Goal: Task Accomplishment & Management: Complete application form

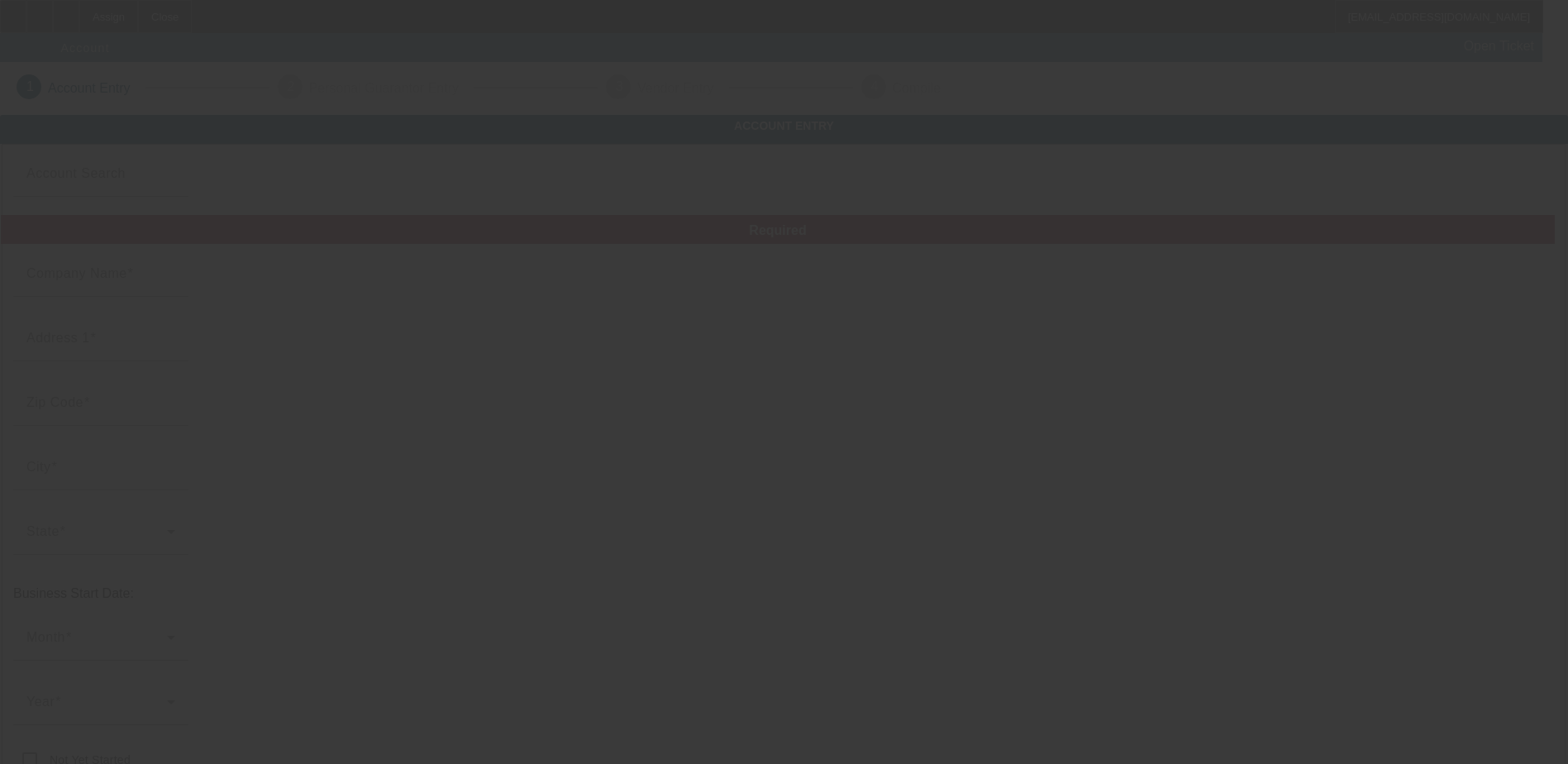
type input "[DATE]"
type input "[PERSON_NAME] transport and towing"
type input "[STREET_ADDRESS]"
type input "27703"
type input "[GEOGRAPHIC_DATA]"
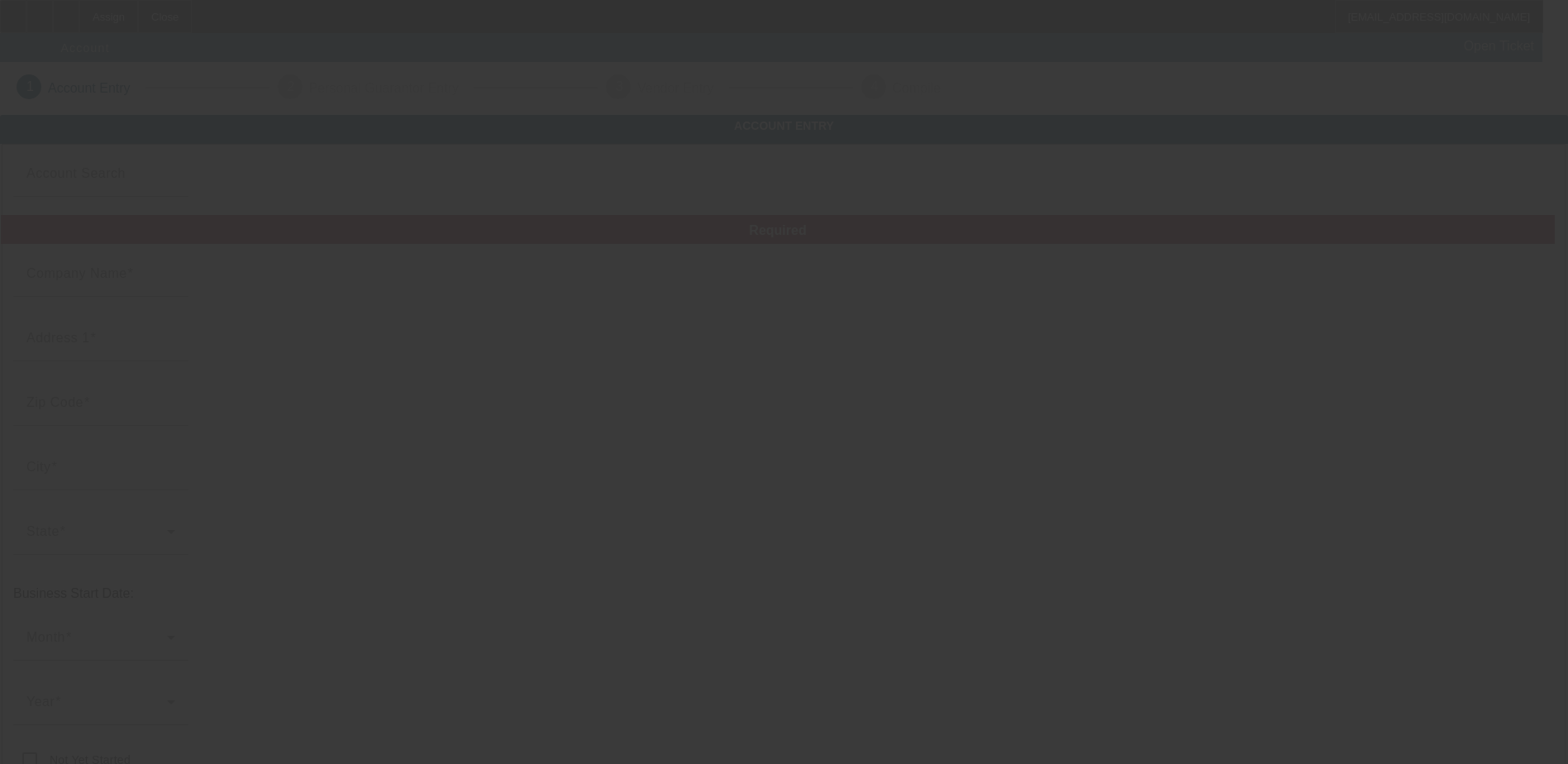
type input "[PHONE_NUMBER]"
type input "[PERSON_NAME] transport"
type input "[EMAIL_ADDRESS][DOMAIN_NAME]"
type input "[US_EMPLOYER_IDENTIFICATION_NUMBER]"
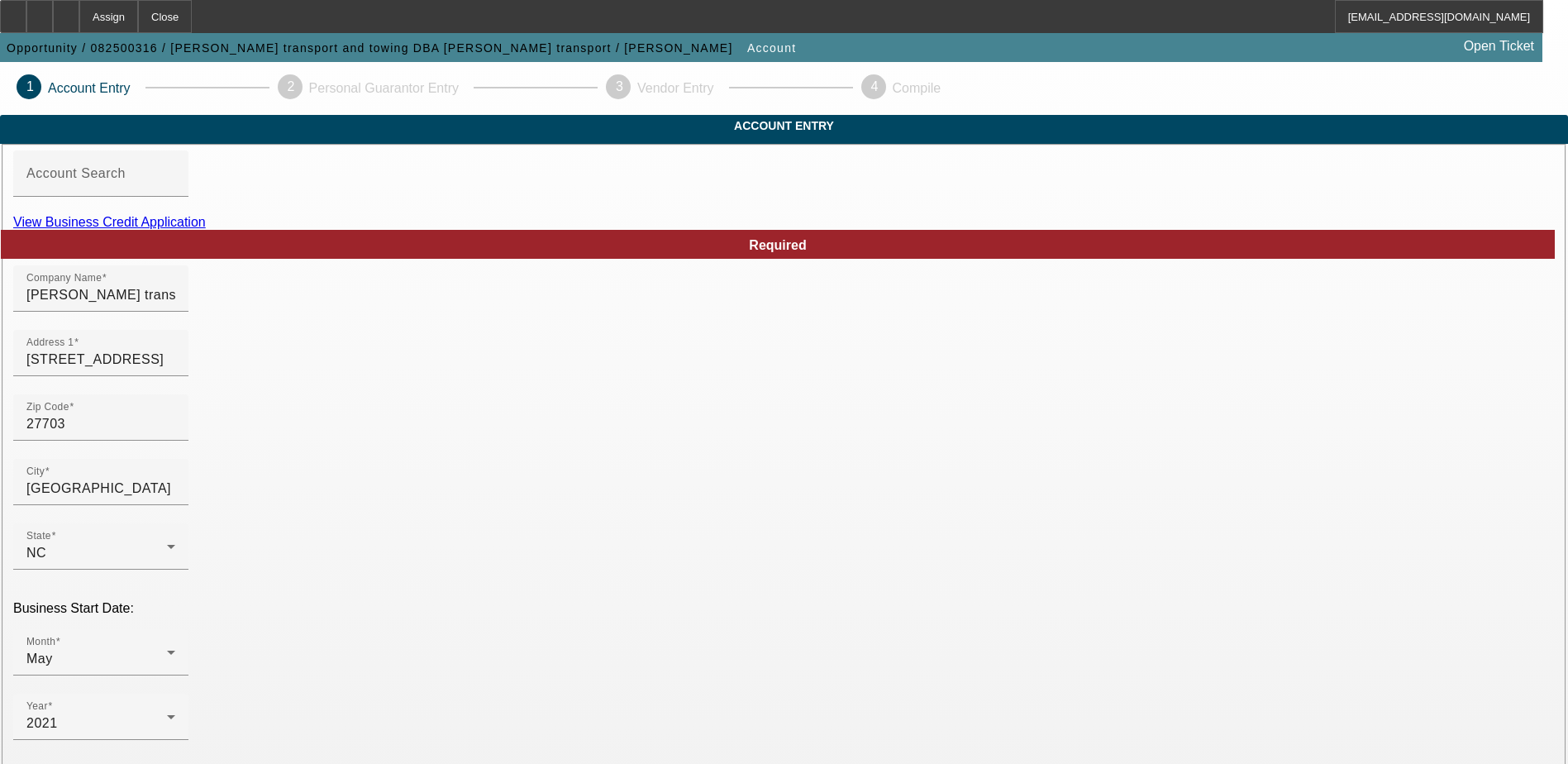
click at [206, 229] on link "View Business Credit Application" at bounding box center [109, 222] width 193 height 14
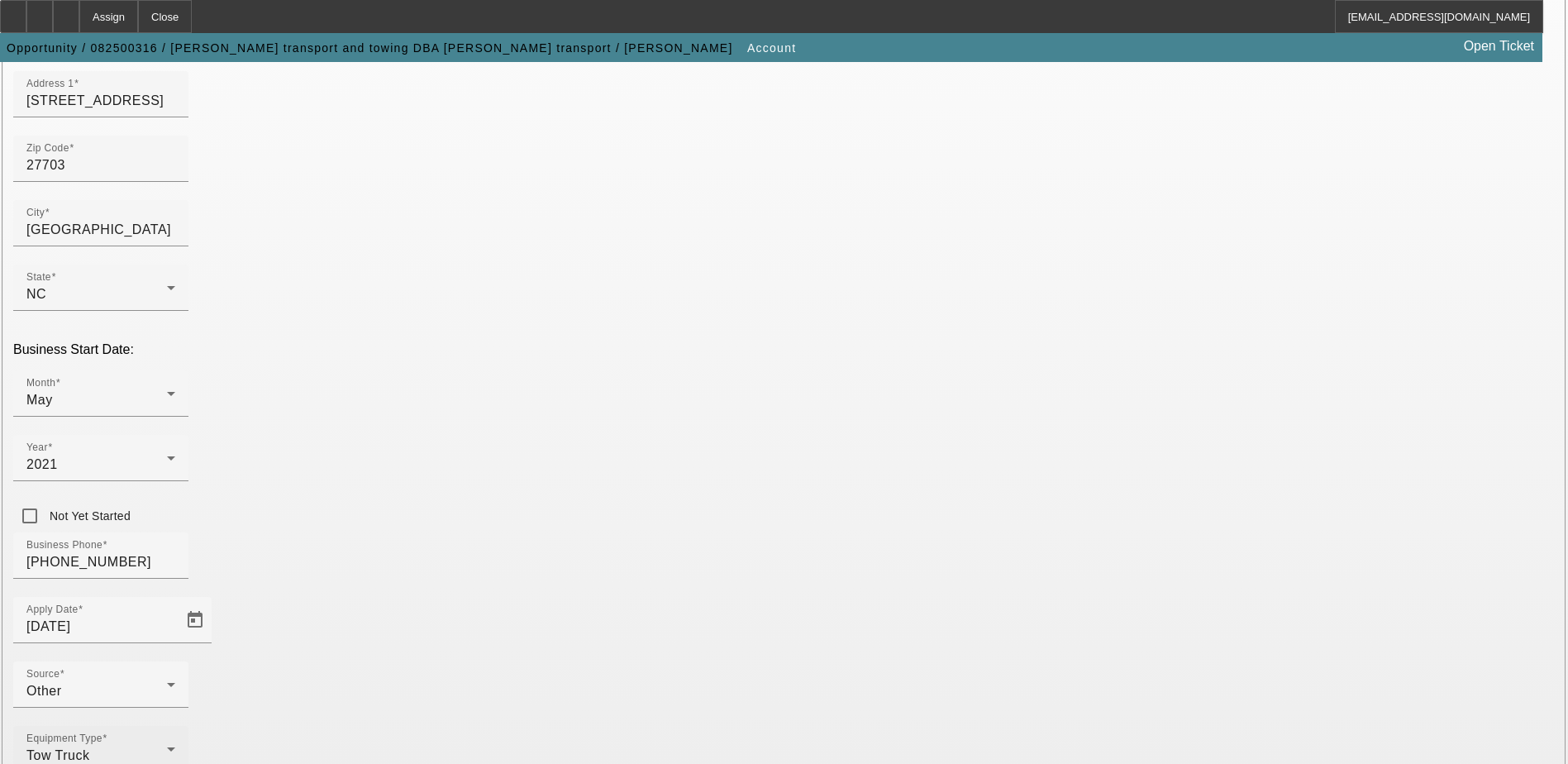
scroll to position [294, 0]
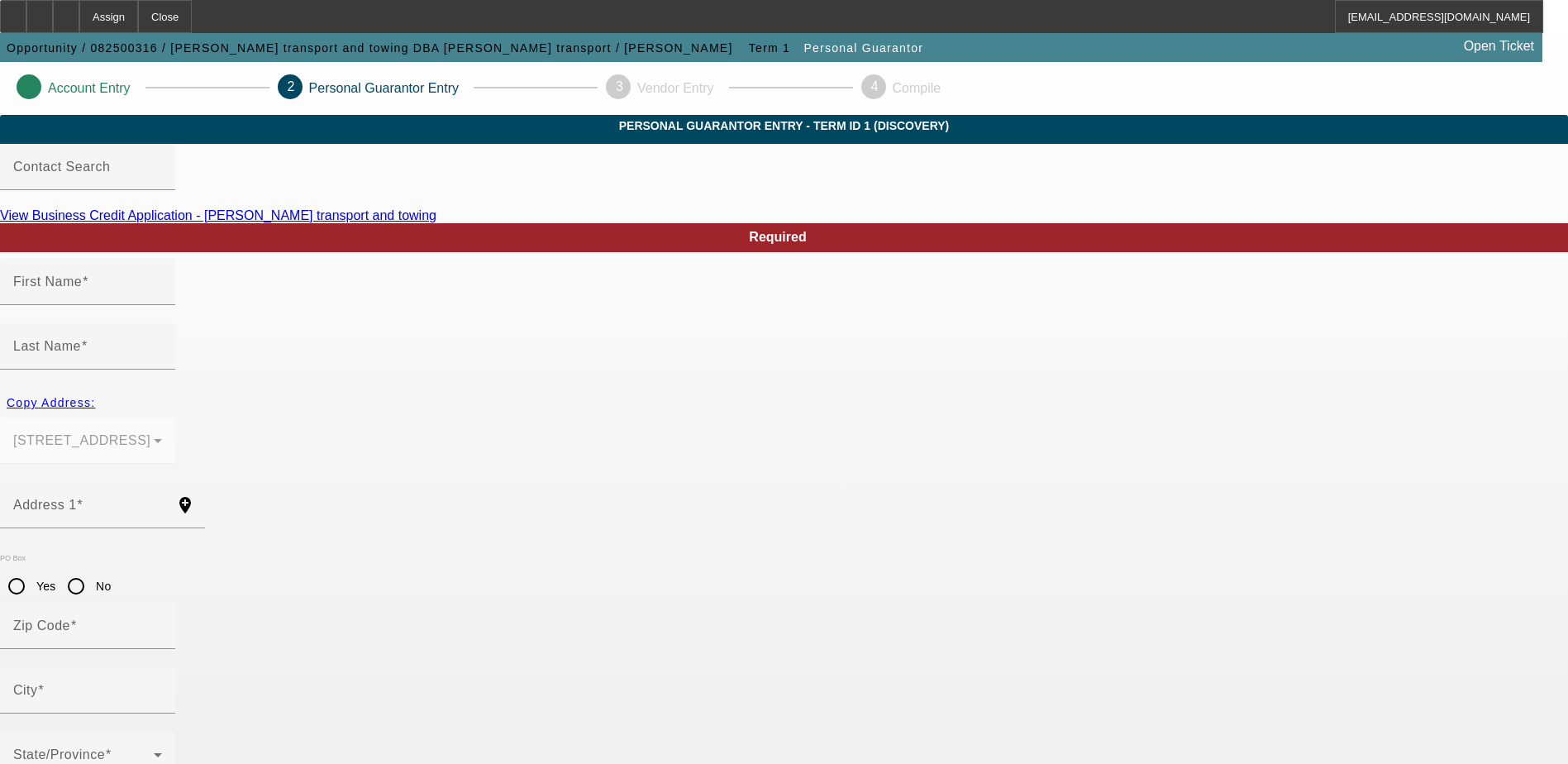
type input "[PERSON_NAME]"
type input "[STREET_ADDRESS]"
radio input "true"
type input "27703"
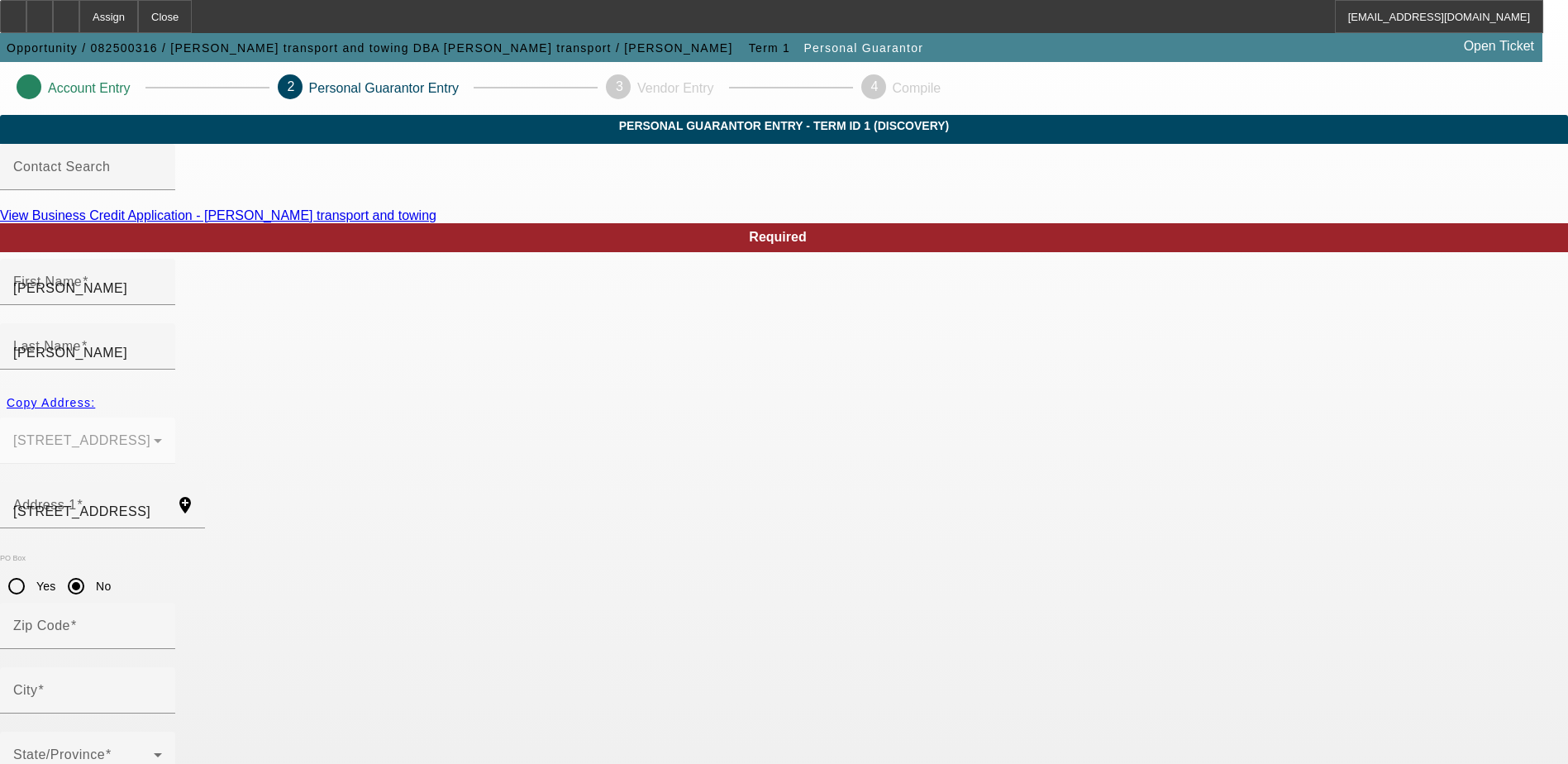
type input "[GEOGRAPHIC_DATA]"
type input "[PHONE_NUMBER]"
type input "100"
type input "245-17-8222"
type input "[EMAIL_ADDRESS][DOMAIN_NAME]"
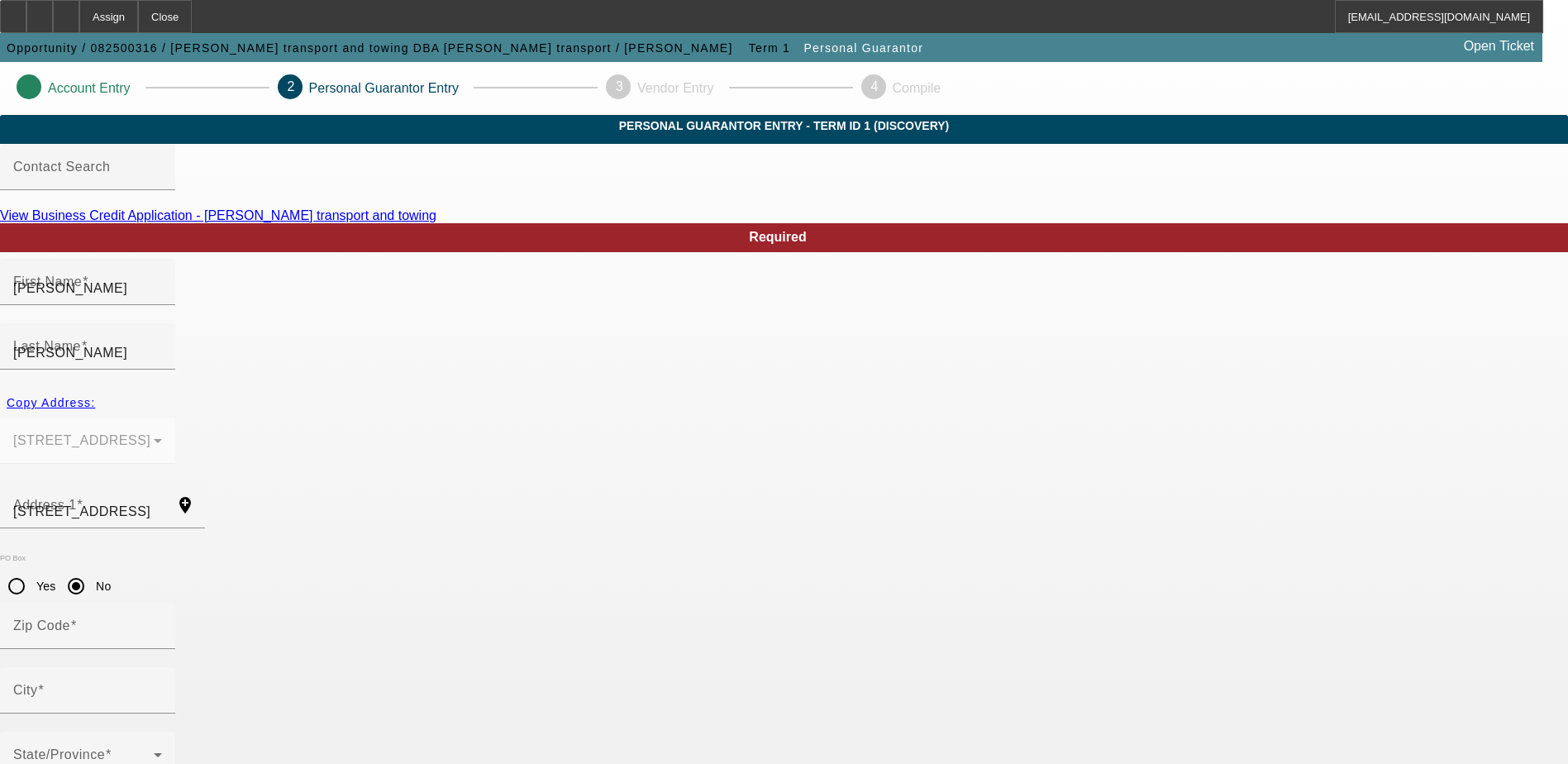
type input "[PHONE_NUMBER]"
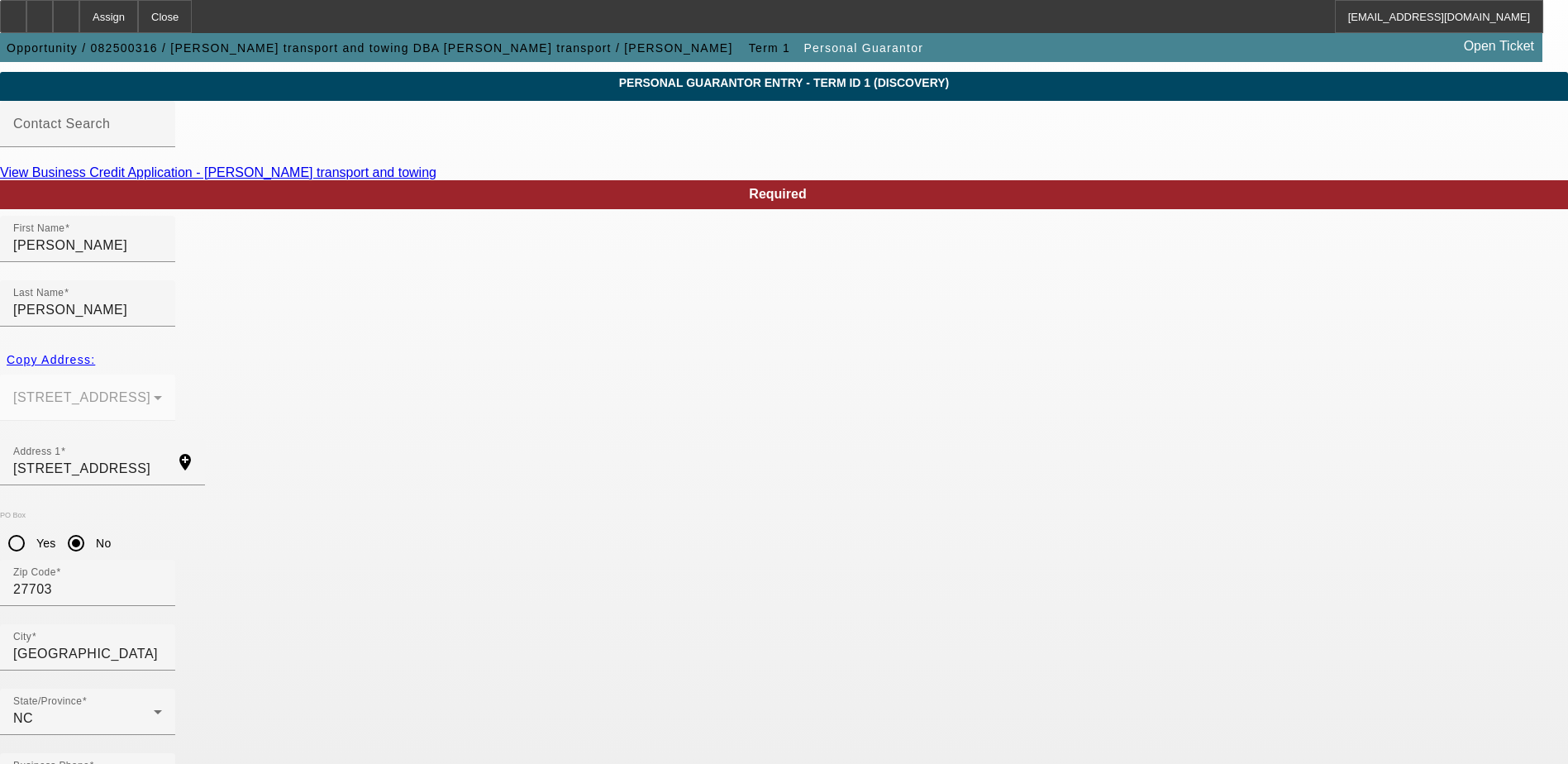
scroll to position [45, 0]
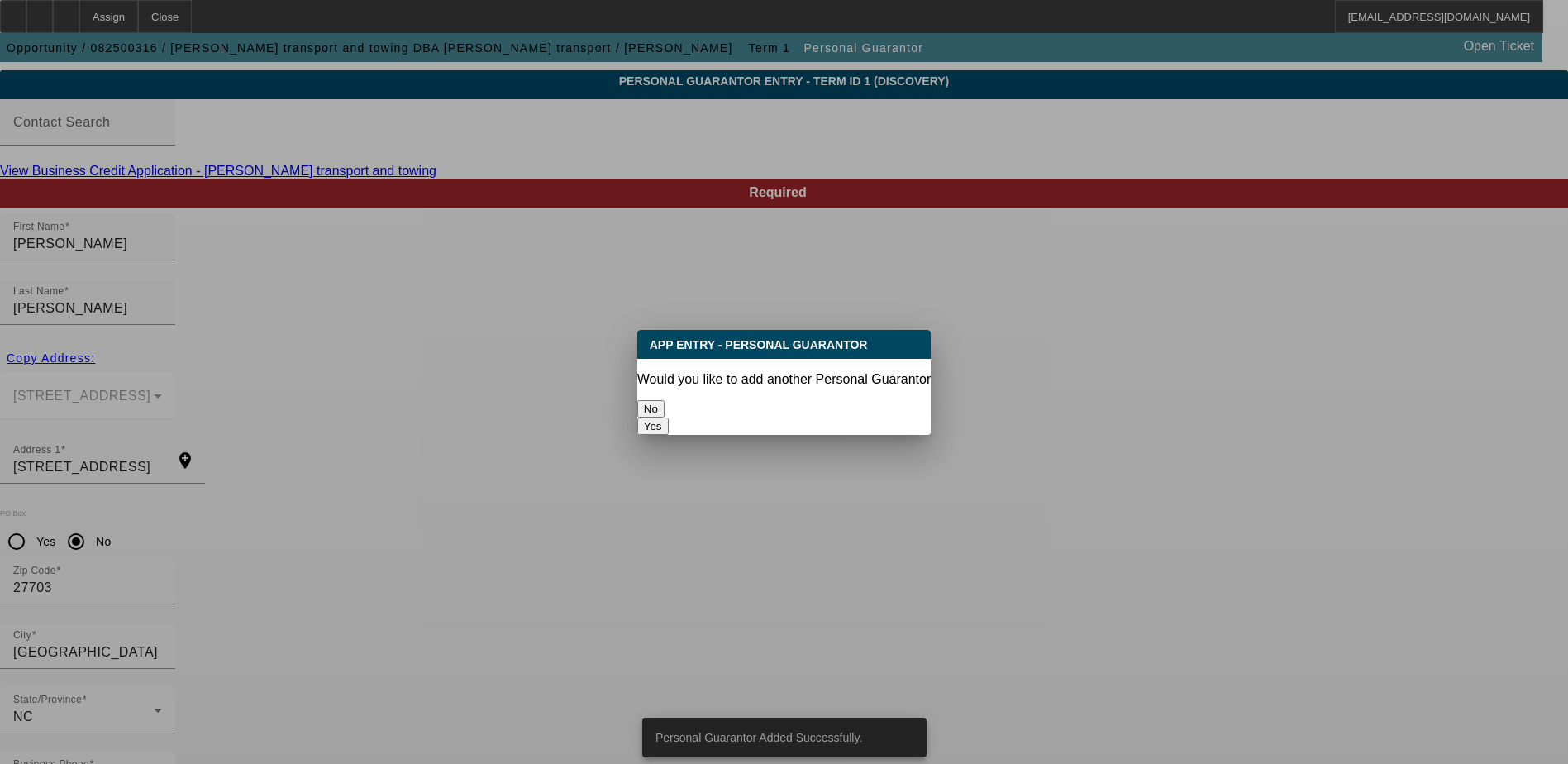
scroll to position [0, 0]
click at [664, 401] on button "No" at bounding box center [650, 408] width 27 height 17
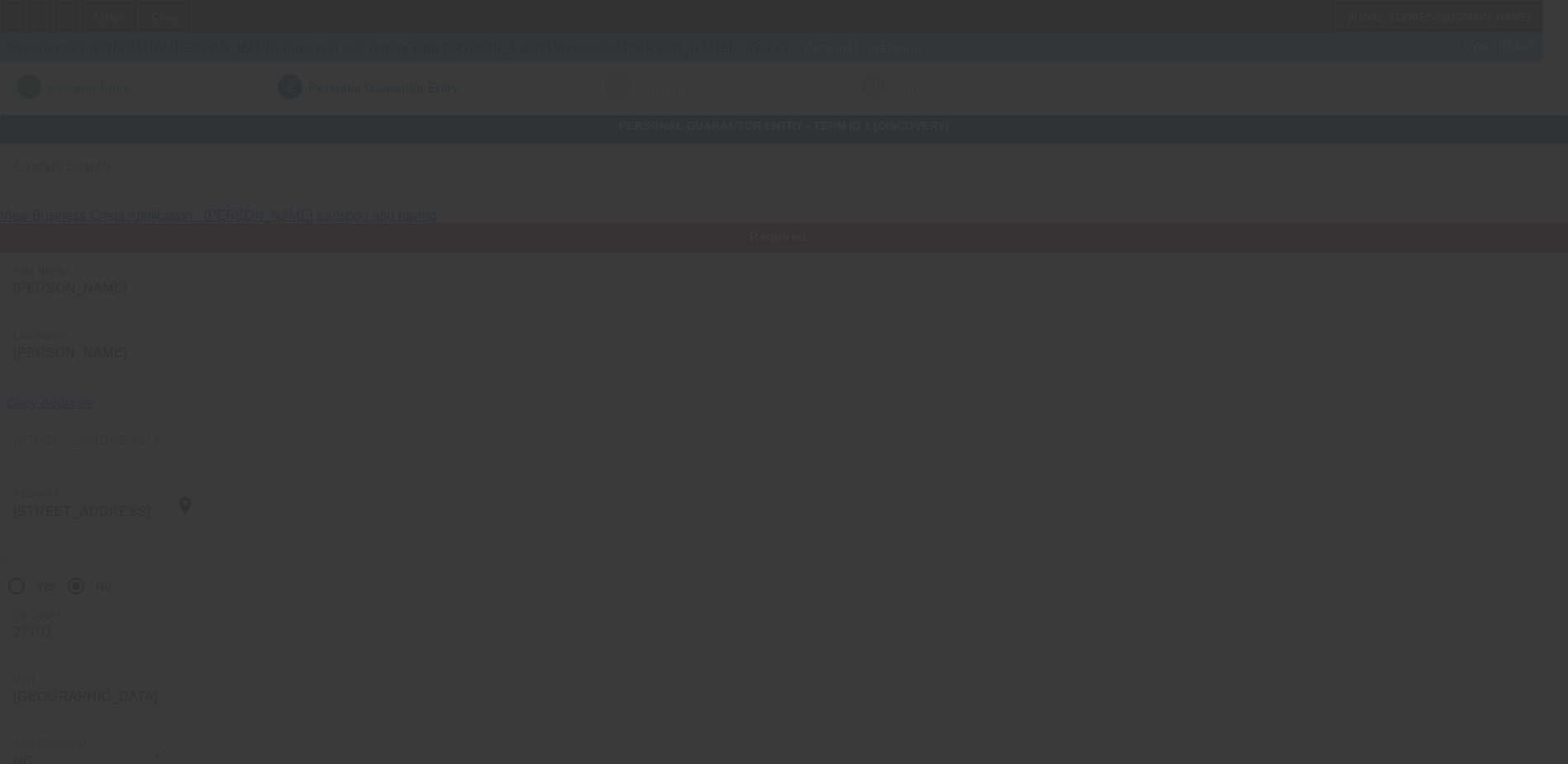
scroll to position [45, 0]
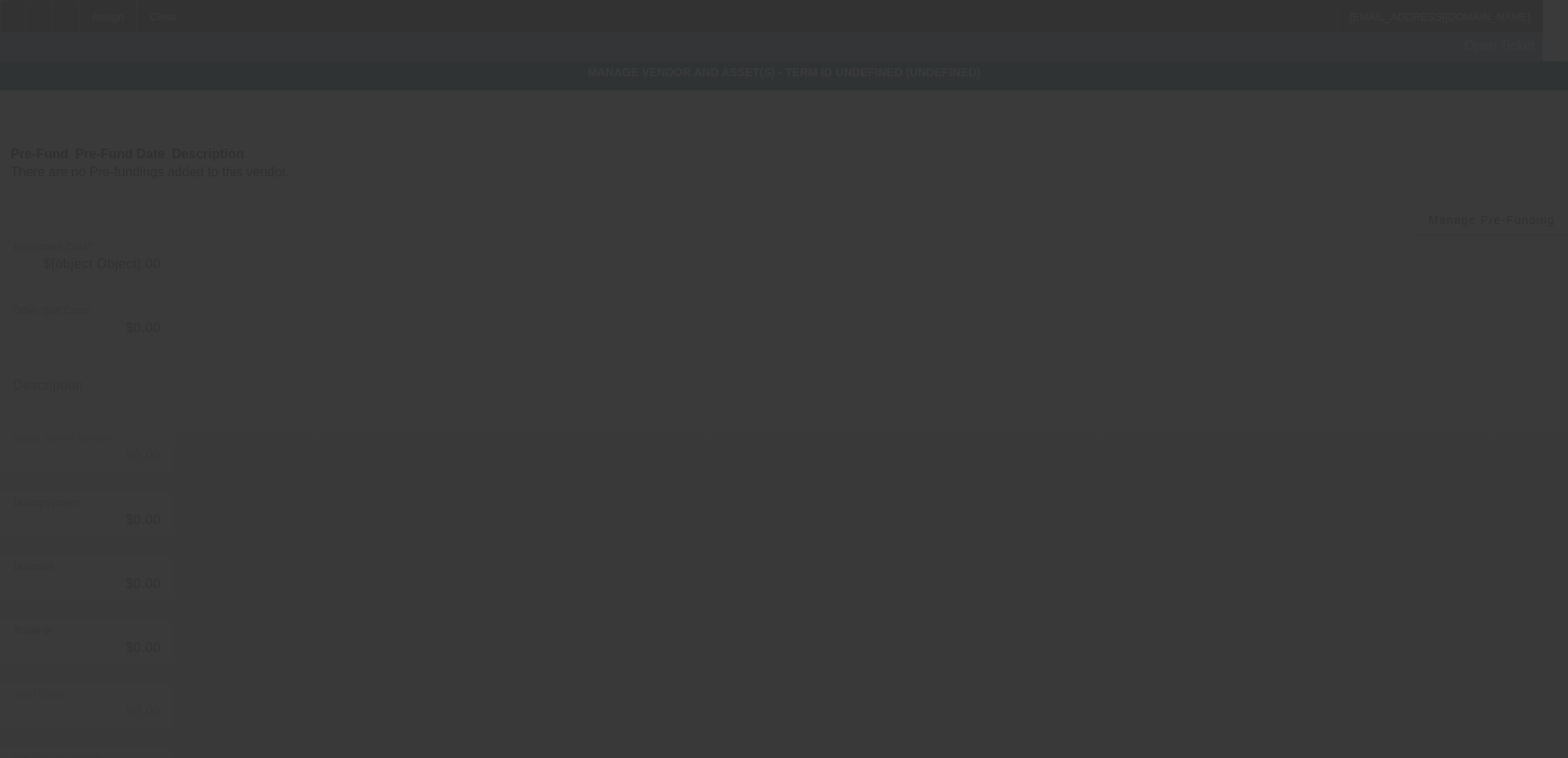
type input "$24,899.00"
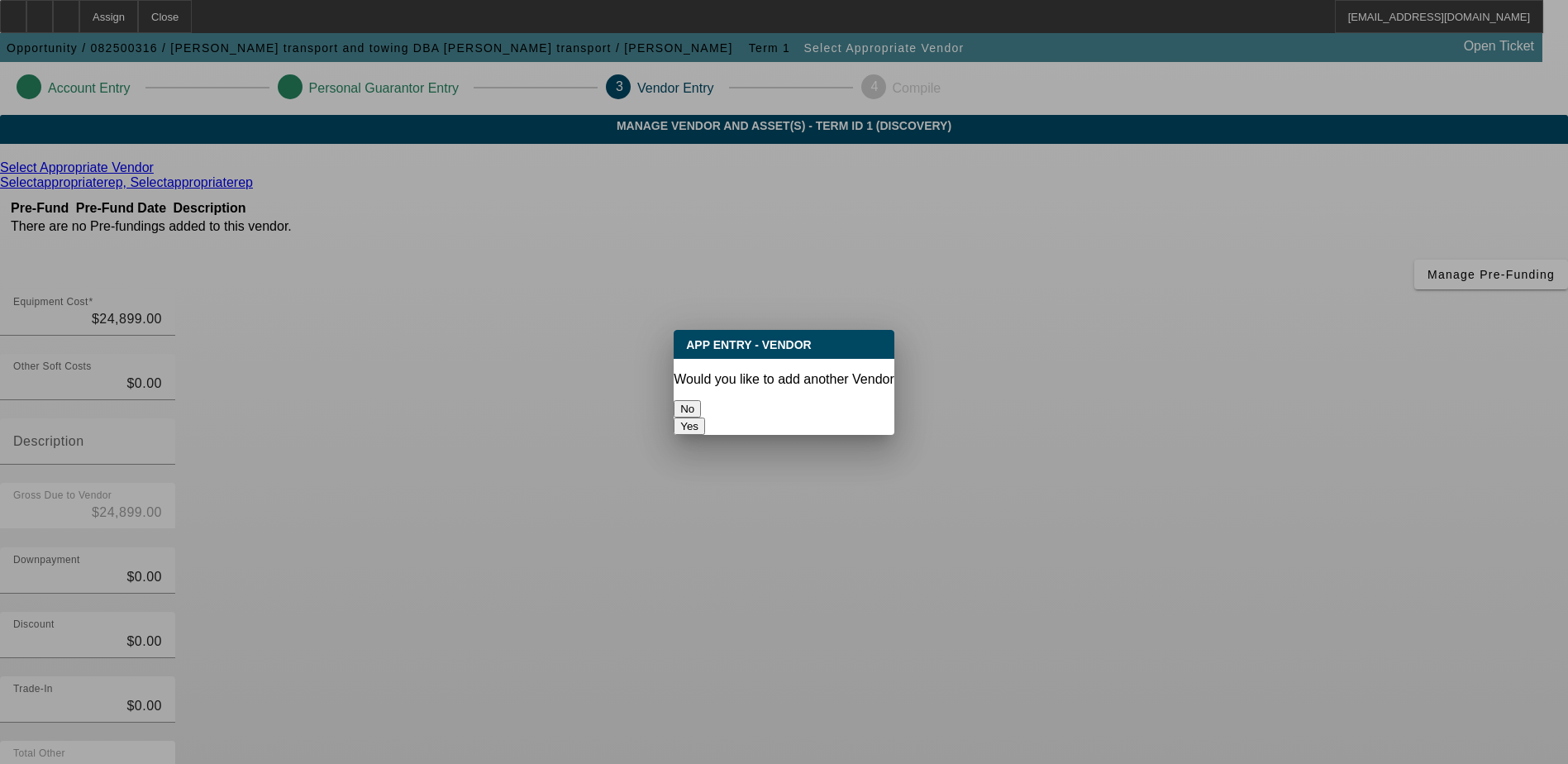
click at [701, 400] on button "No" at bounding box center [686, 408] width 27 height 17
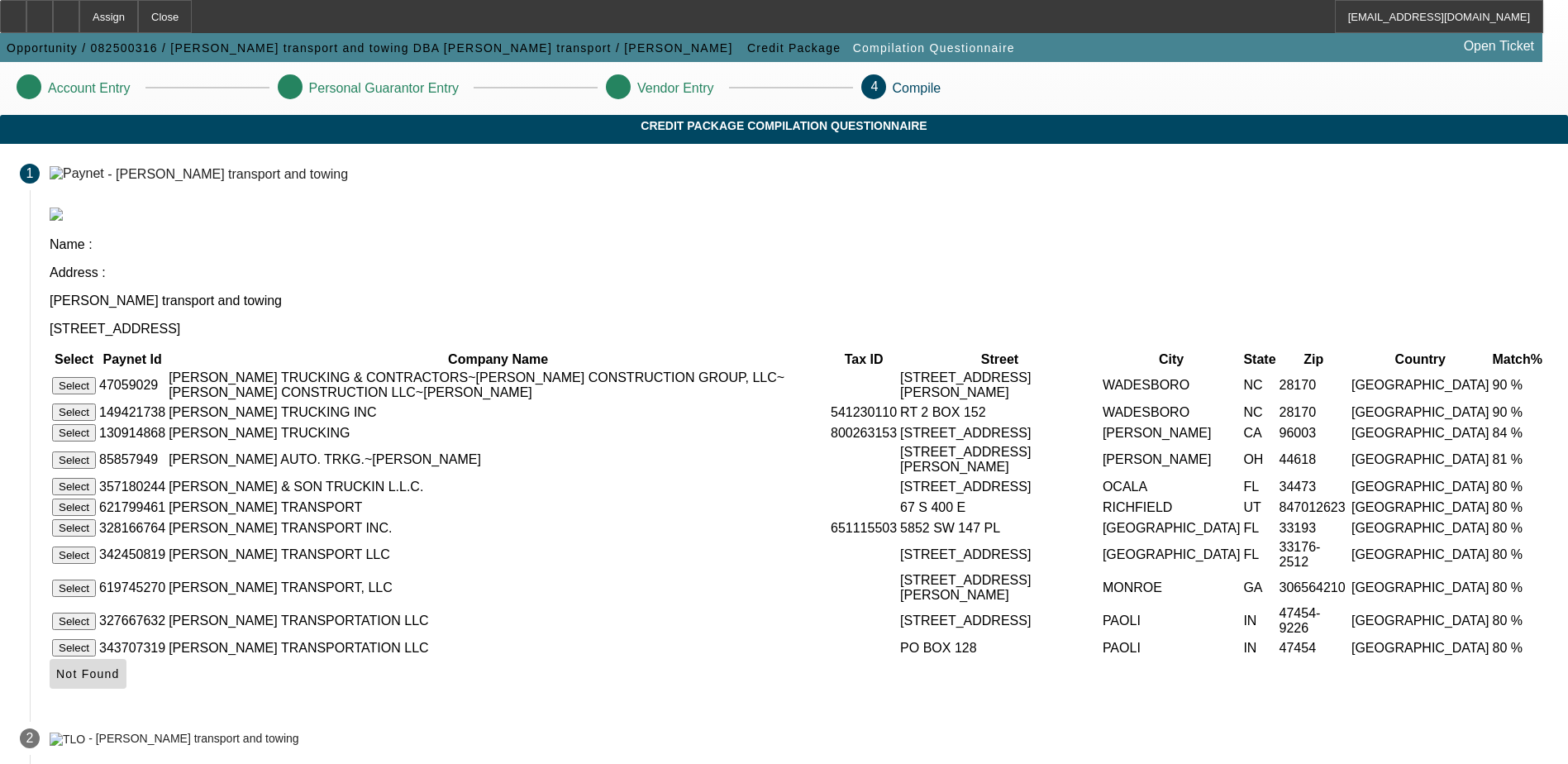
click at [120, 668] on span "Not Found" at bounding box center [88, 674] width 64 height 13
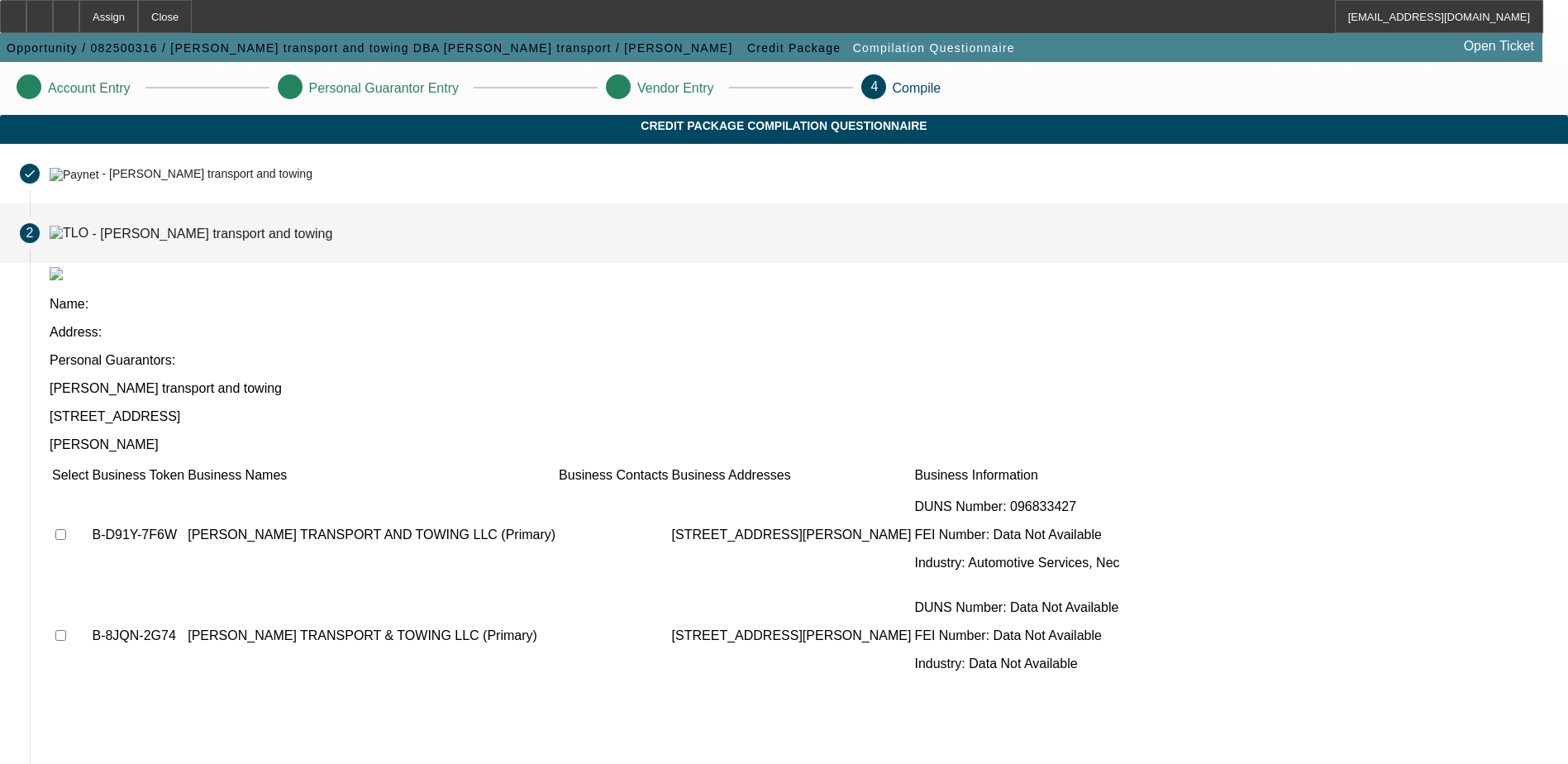
click at [67, 530] on input "checkbox" at bounding box center [61, 535] width 11 height 11
checkbox input "true"
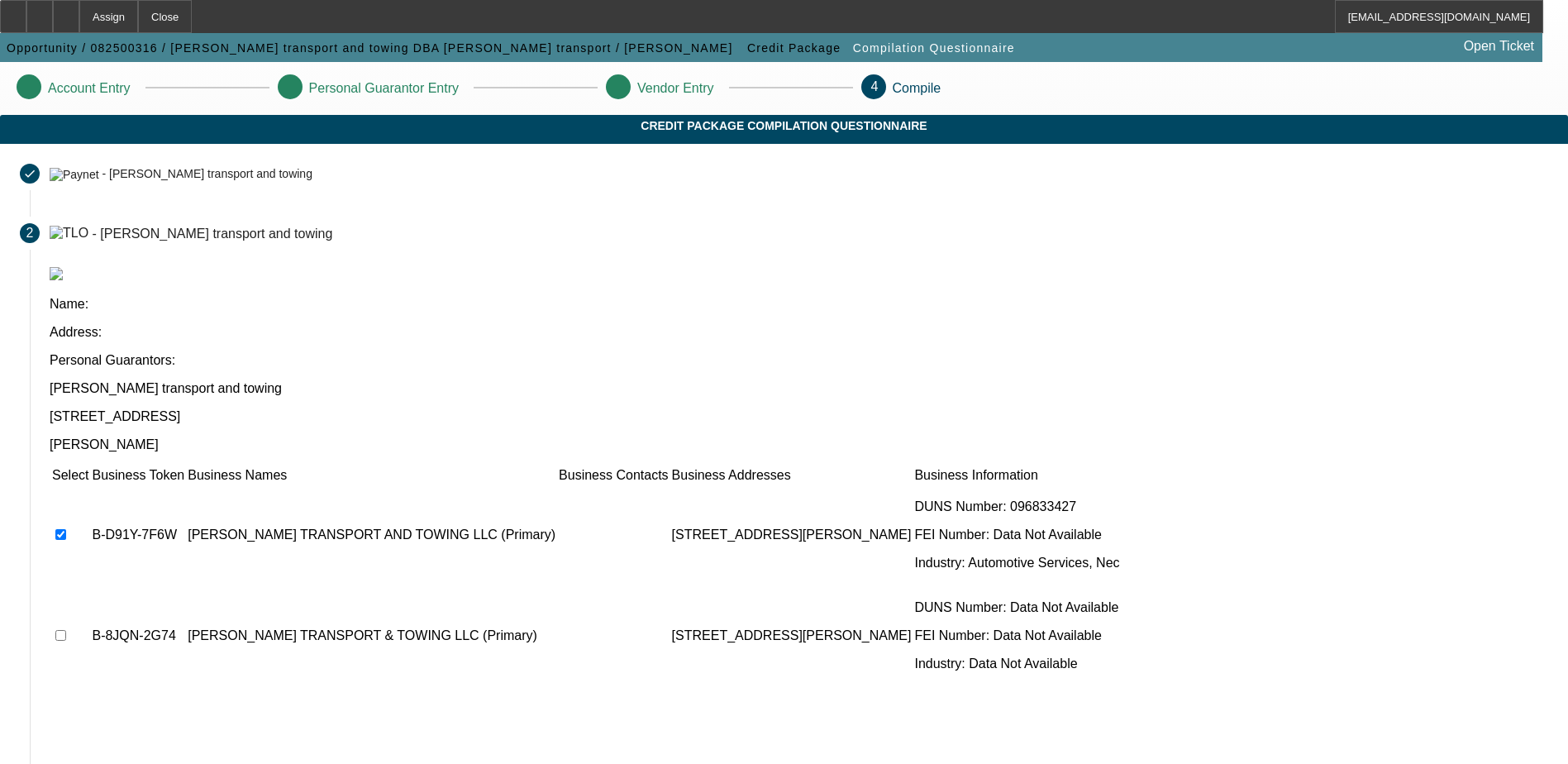
click at [89, 586] on td at bounding box center [71, 636] width 38 height 99
click at [67, 630] on input "checkbox" at bounding box center [61, 635] width 11 height 11
checkbox input "true"
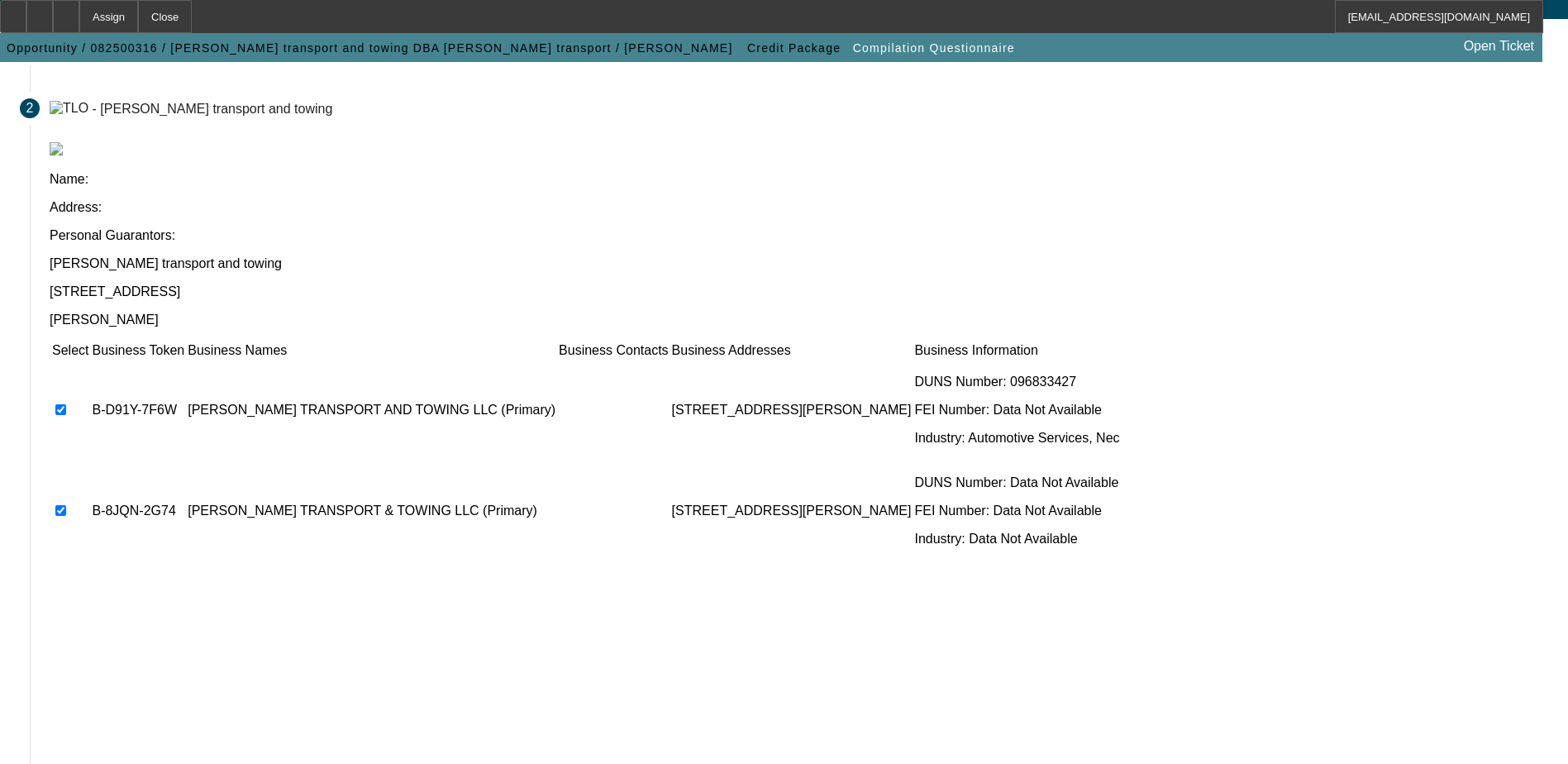
scroll to position [150, 0]
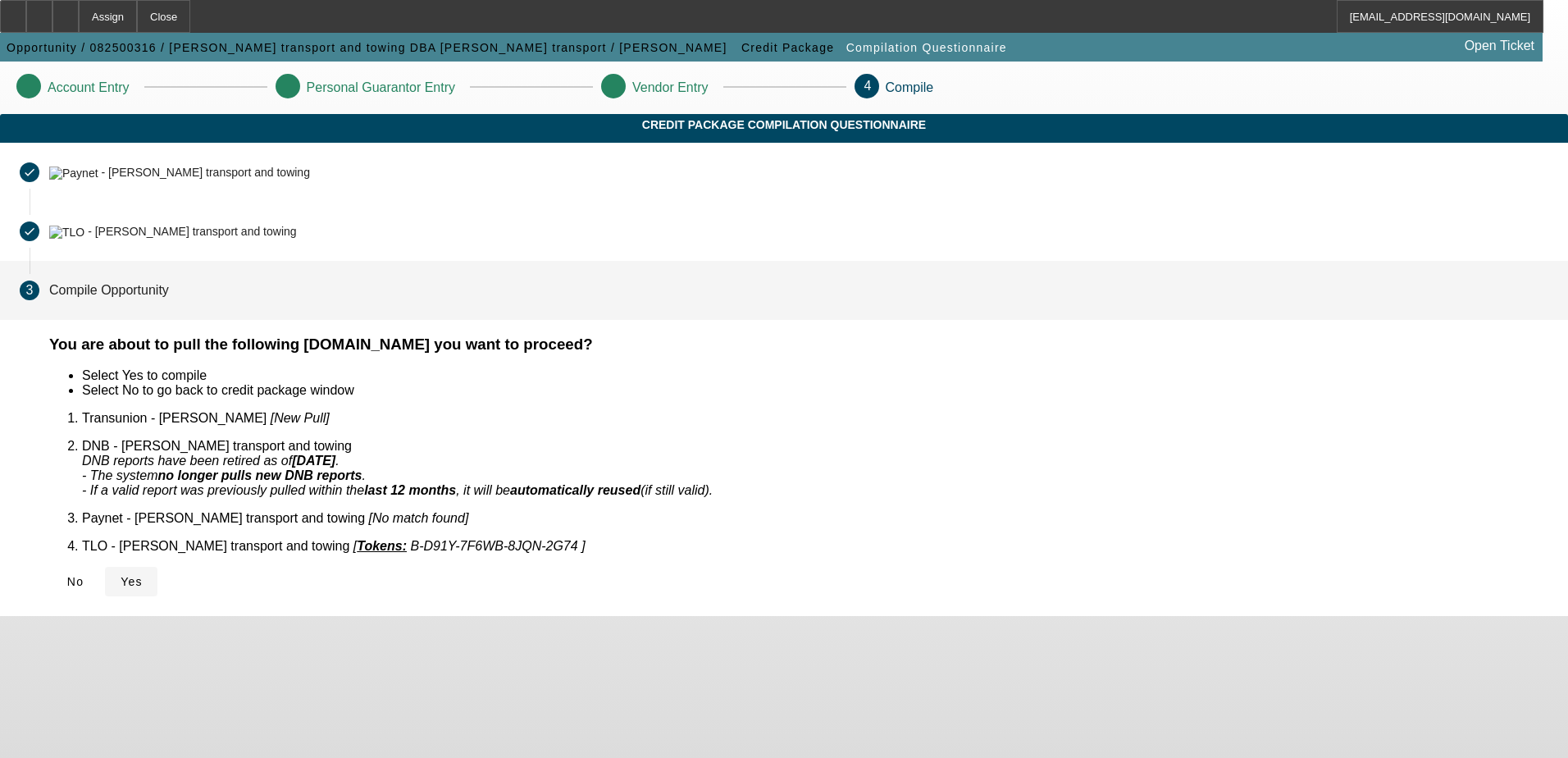
click at [143, 575] on span "Yes" at bounding box center [131, 581] width 22 height 13
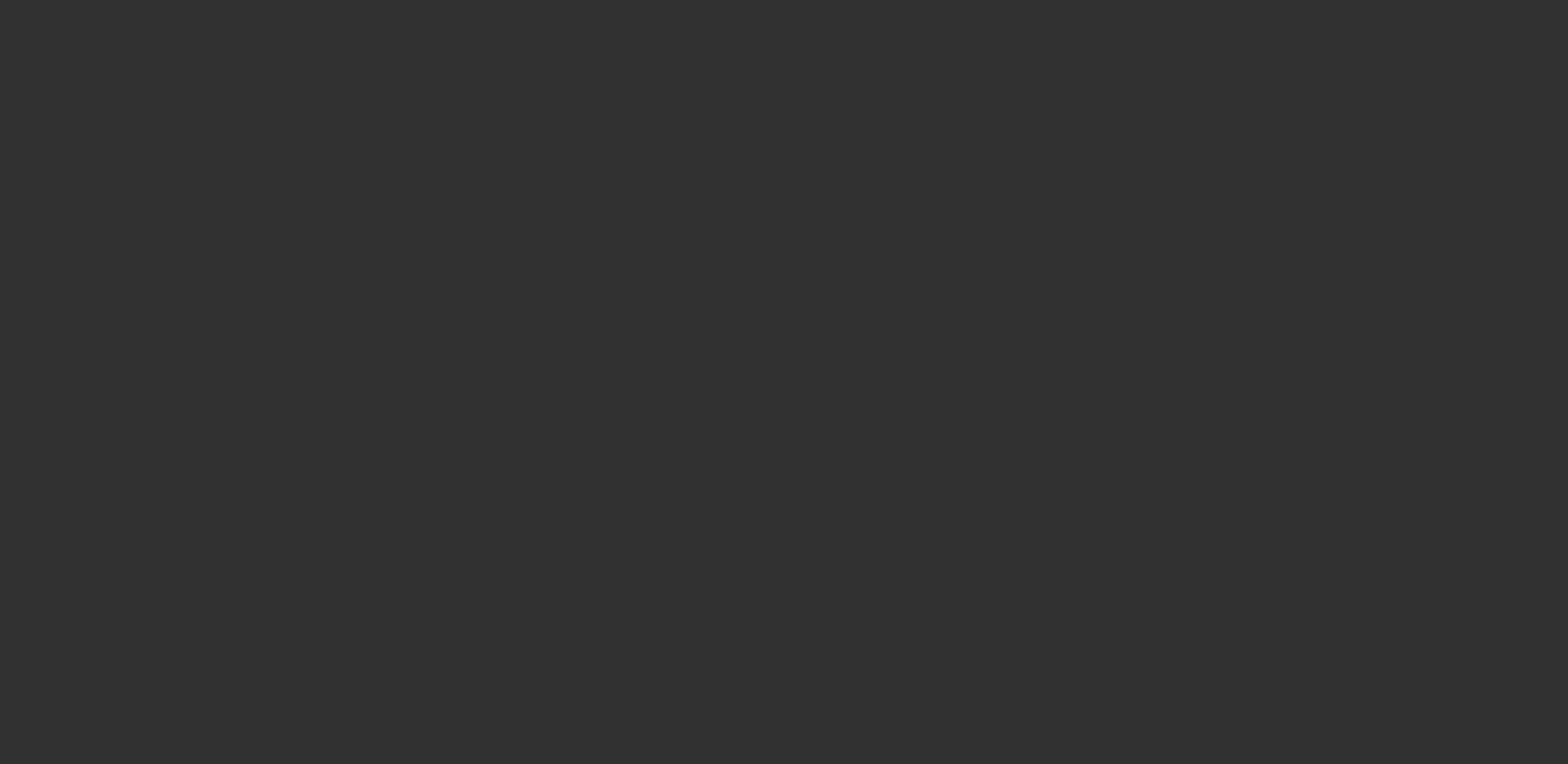
select select "0"
select select "2"
select select "0.1"
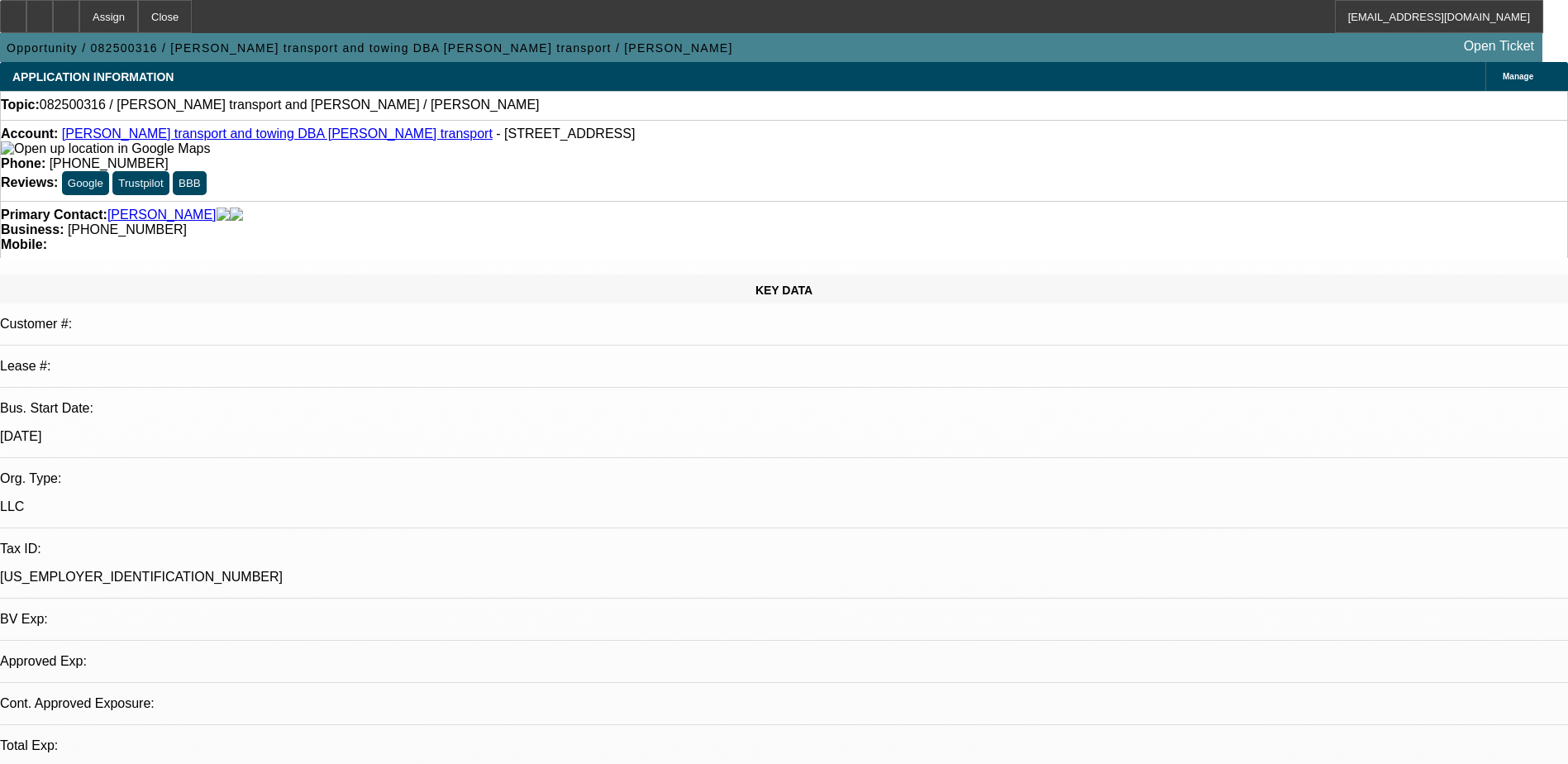
select select "1"
select select "2"
select select "4"
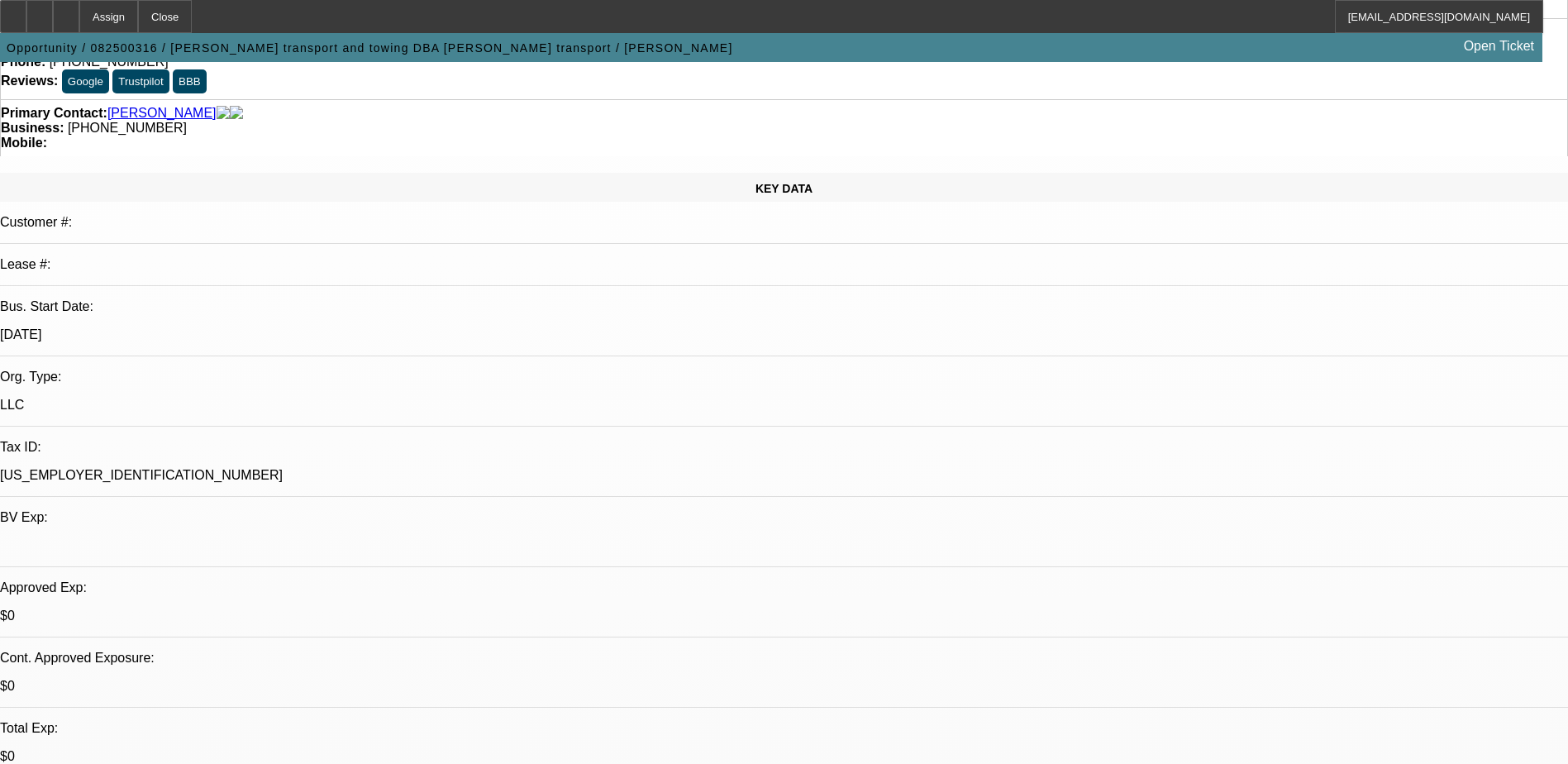
scroll to position [331, 0]
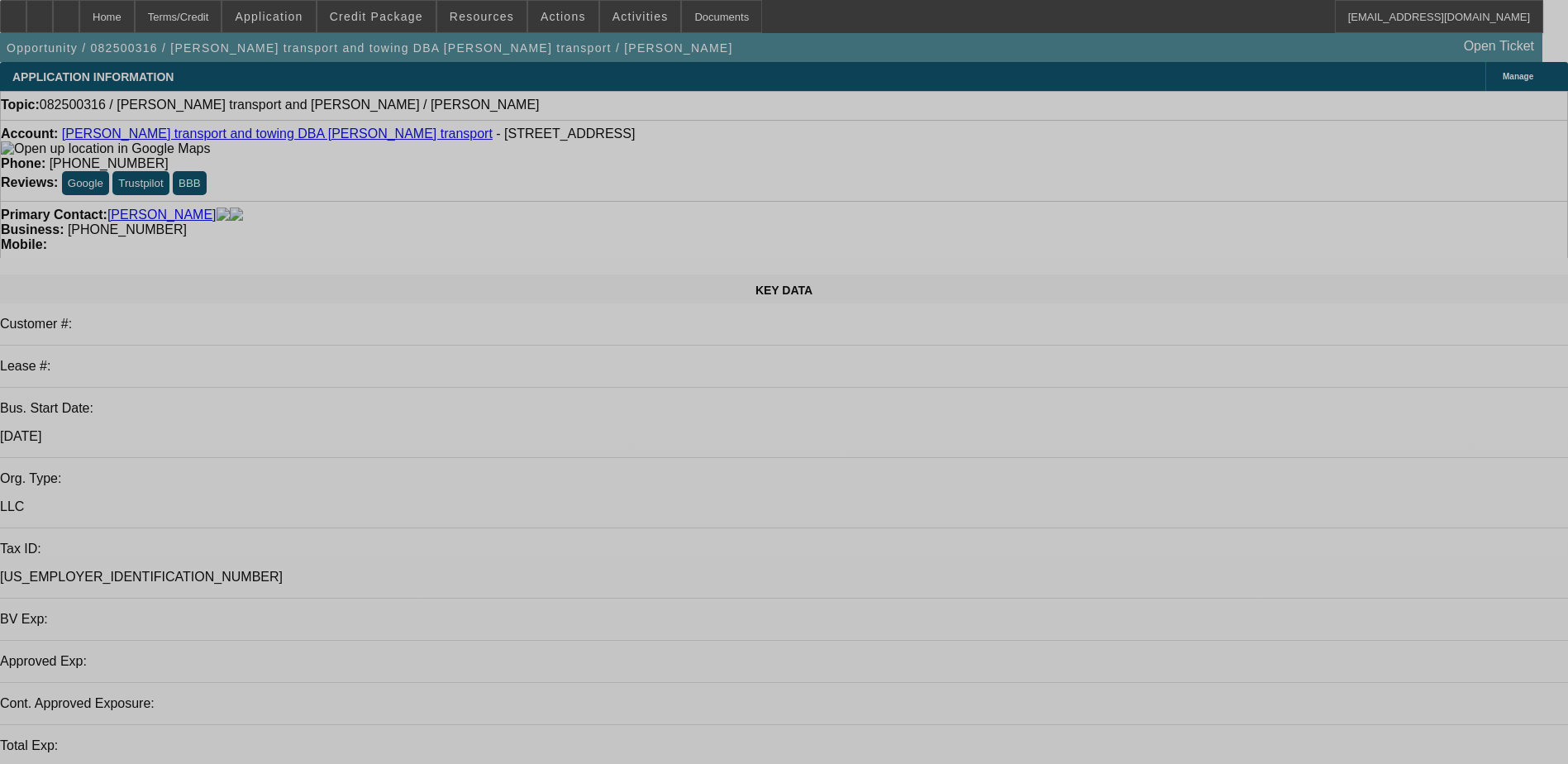
select select "0"
select select "2"
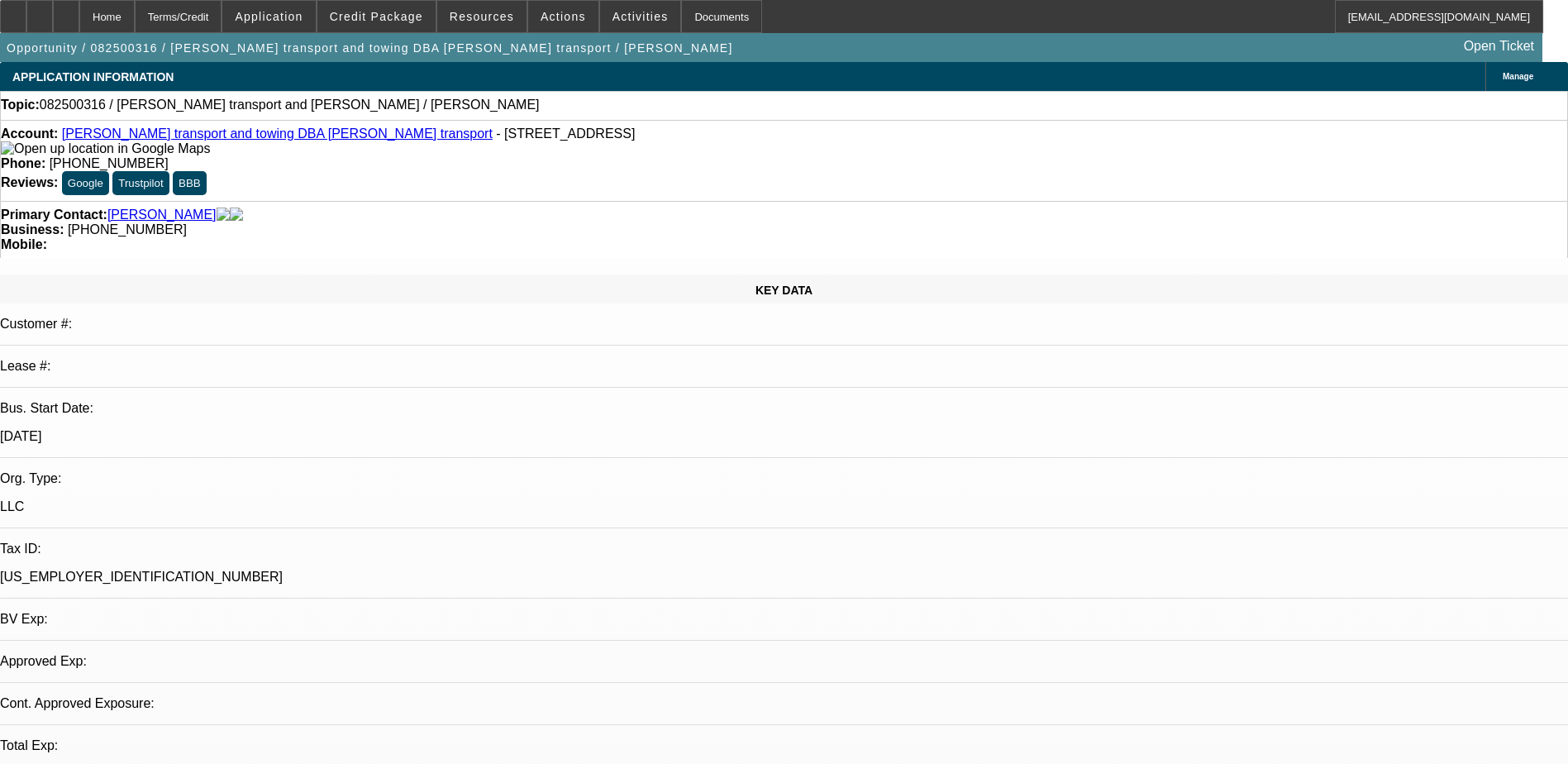
select select "0.1"
select select "4"
click at [67, 11] on icon at bounding box center [67, 11] width 0 height 0
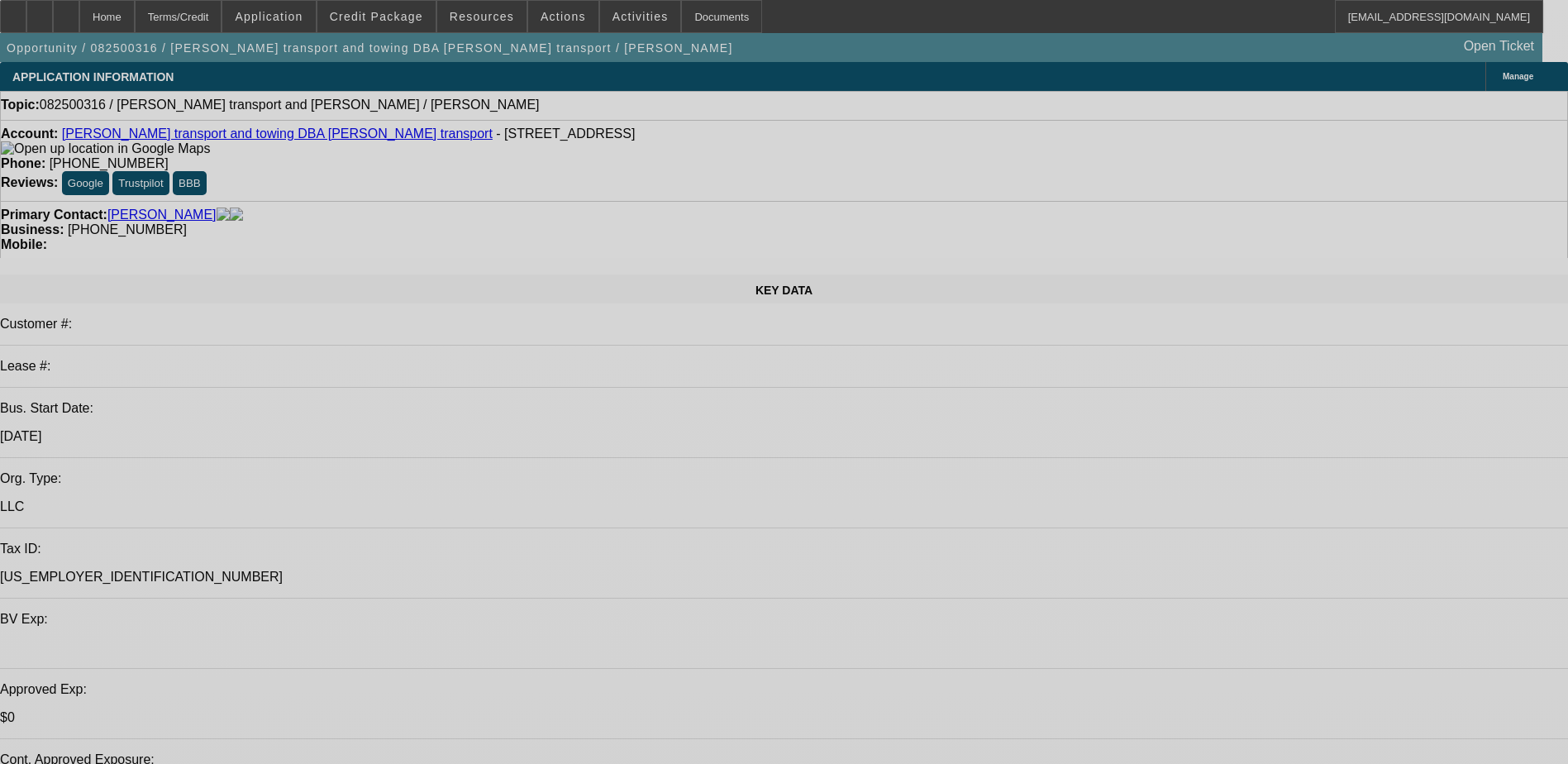
select select "0"
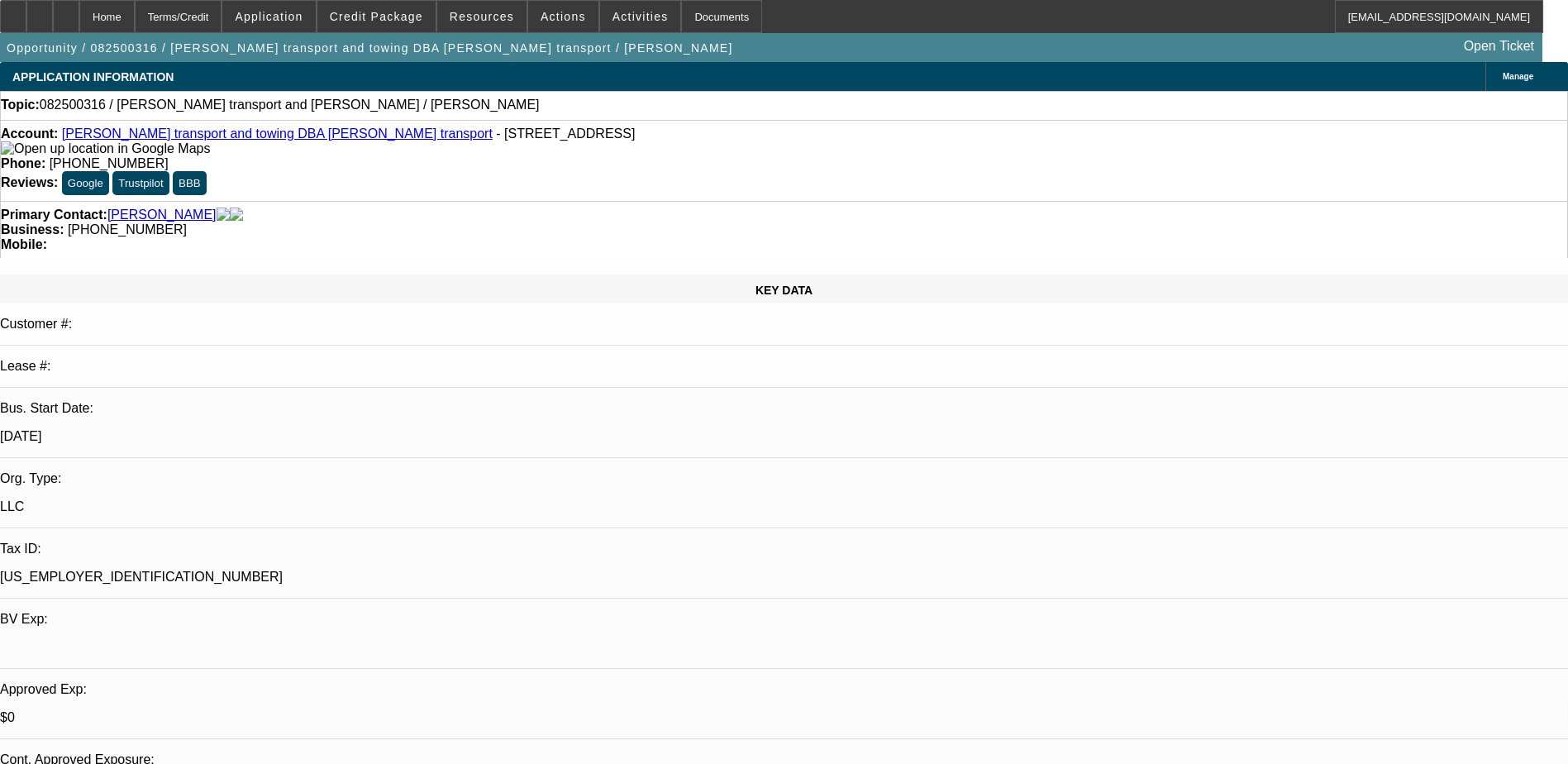
select select "2"
select select "0.1"
select select "1"
select select "2"
select select "4"
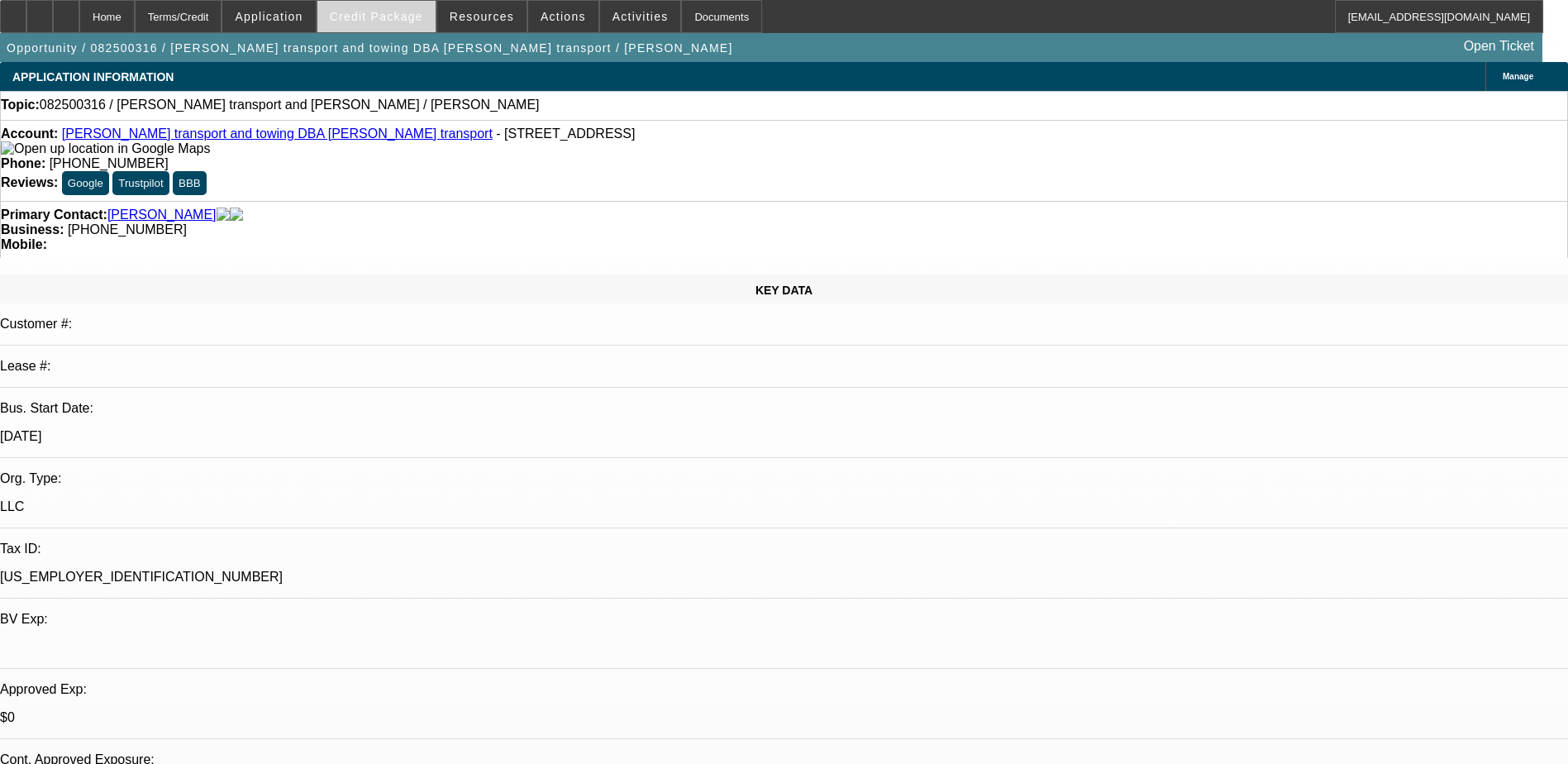
click at [402, 20] on span "Credit Package" at bounding box center [376, 16] width 93 height 13
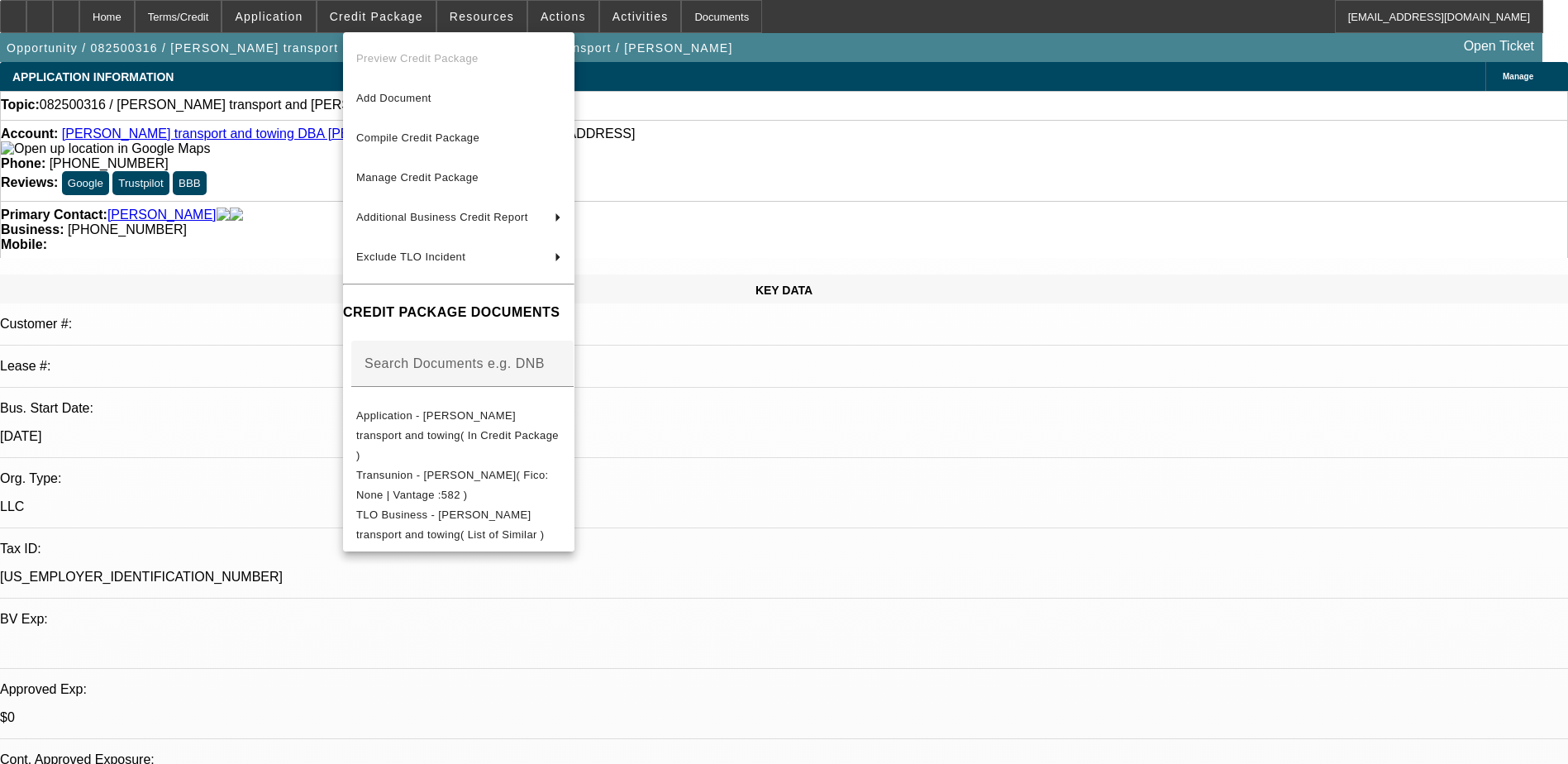
click at [816, 22] on div at bounding box center [784, 382] width 1568 height 764
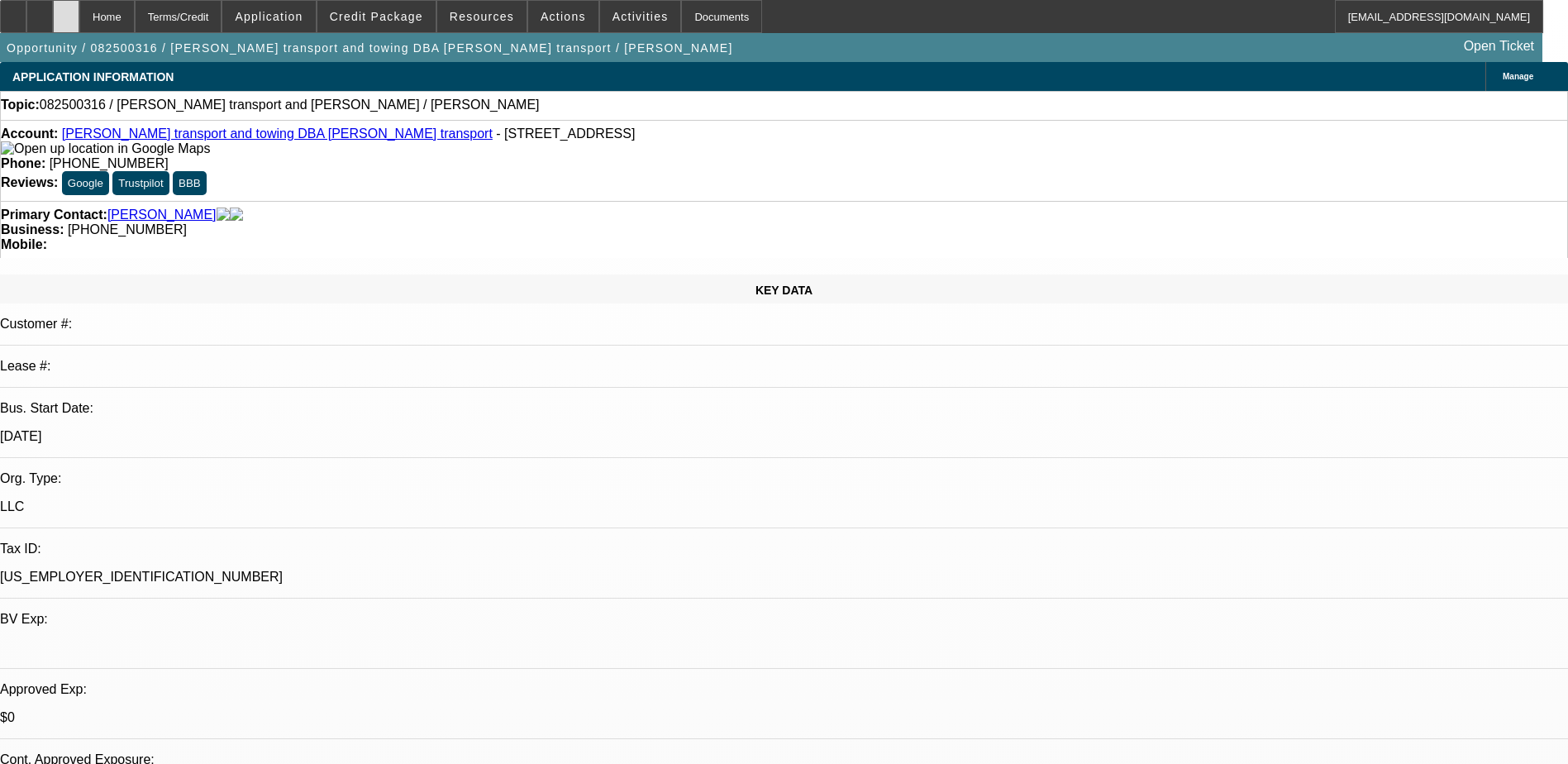
click at [79, 16] on div at bounding box center [66, 16] width 27 height 33
select select "0"
select select "2"
select select "0.1"
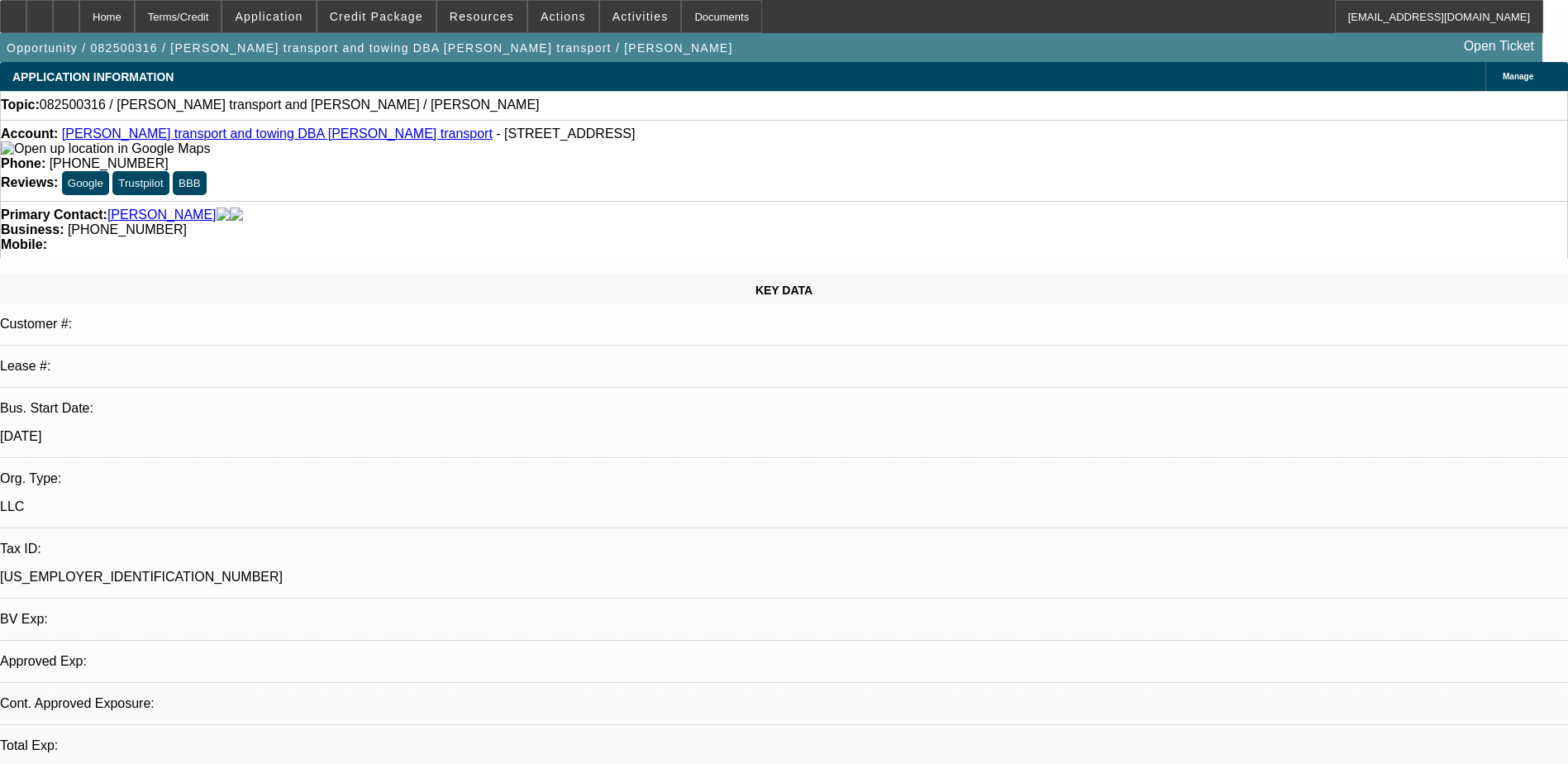
select select "4"
click at [369, 7] on span at bounding box center [376, 17] width 118 height 40
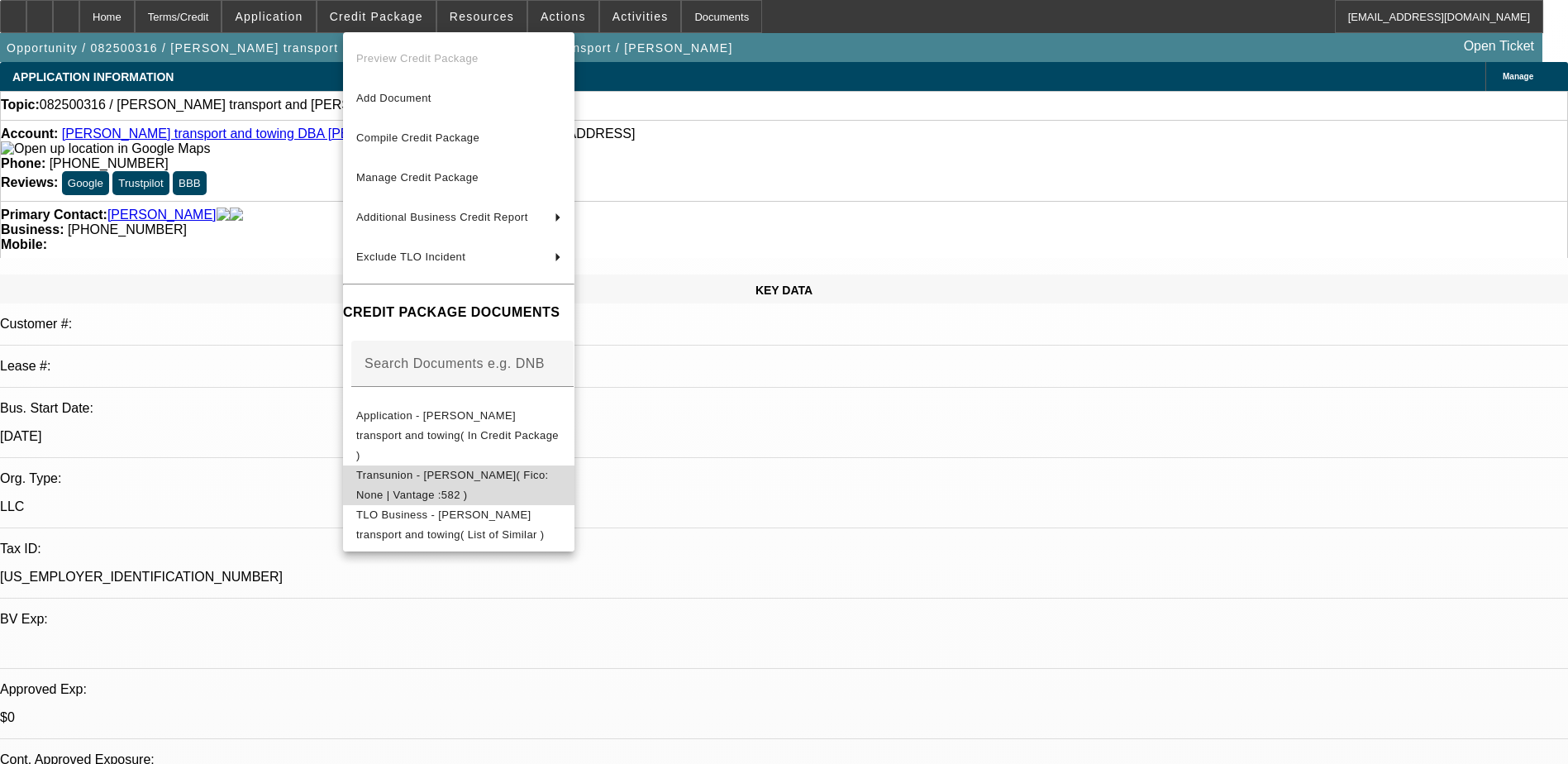
click at [552, 472] on button "Transunion - Dixon, James( Fico: None | Vantage :582 )" at bounding box center [458, 486] width 231 height 40
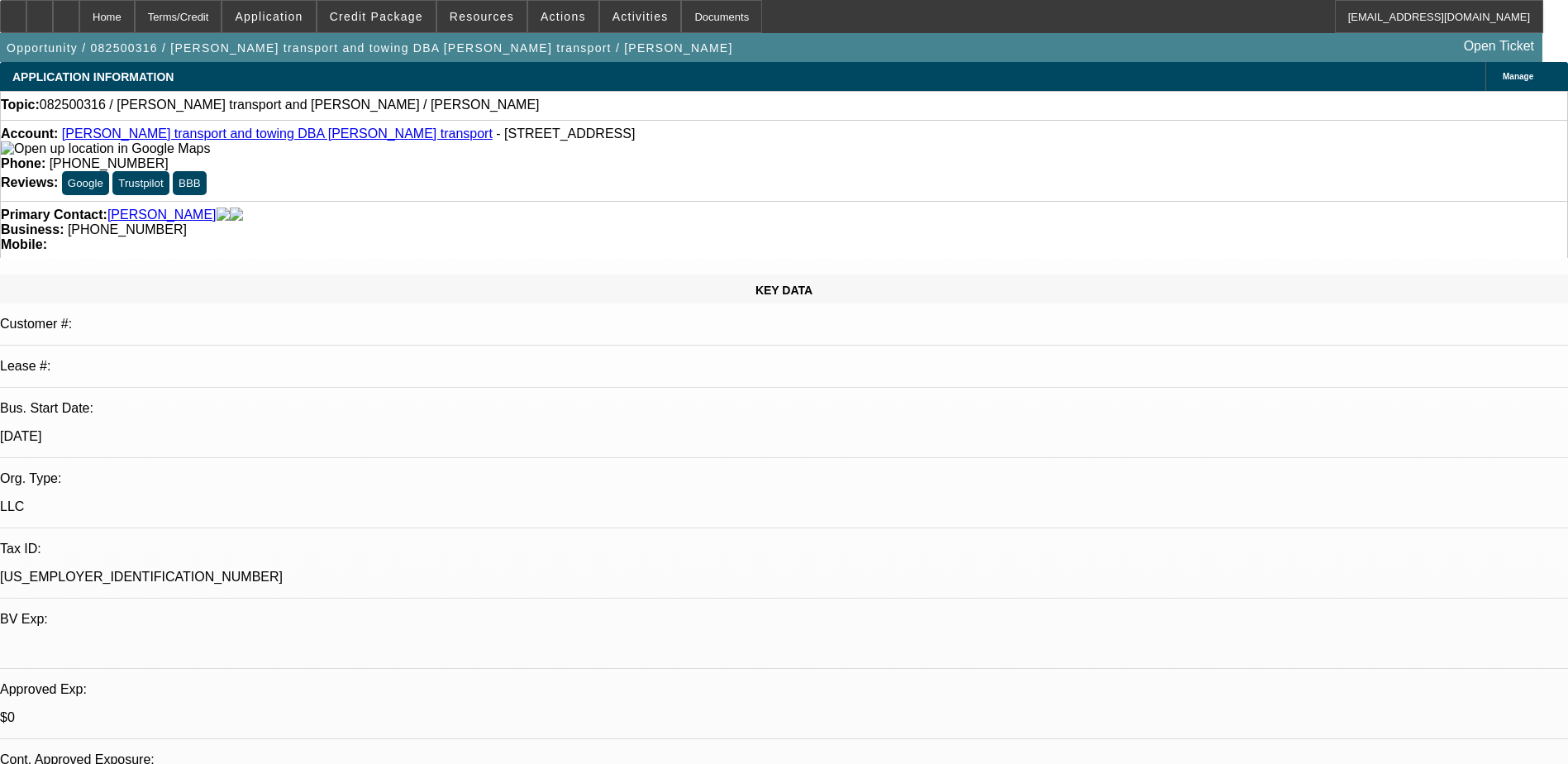
click at [619, 18] on span "Activities" at bounding box center [641, 16] width 57 height 13
click at [561, 12] on div at bounding box center [784, 382] width 1568 height 764
click at [559, 12] on span "Actions" at bounding box center [563, 16] width 46 height 13
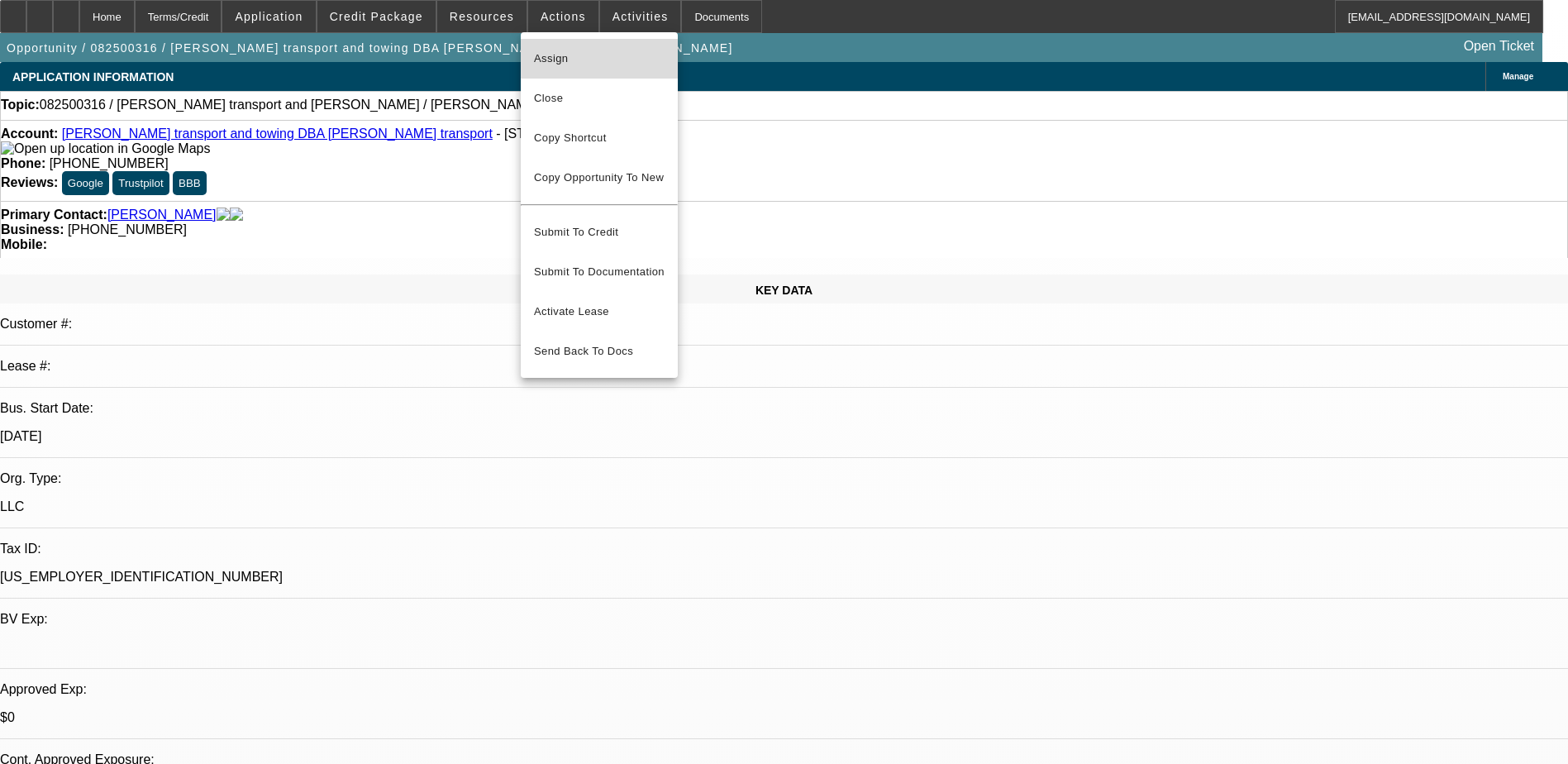
click at [575, 41] on button "Assign" at bounding box center [599, 59] width 157 height 40
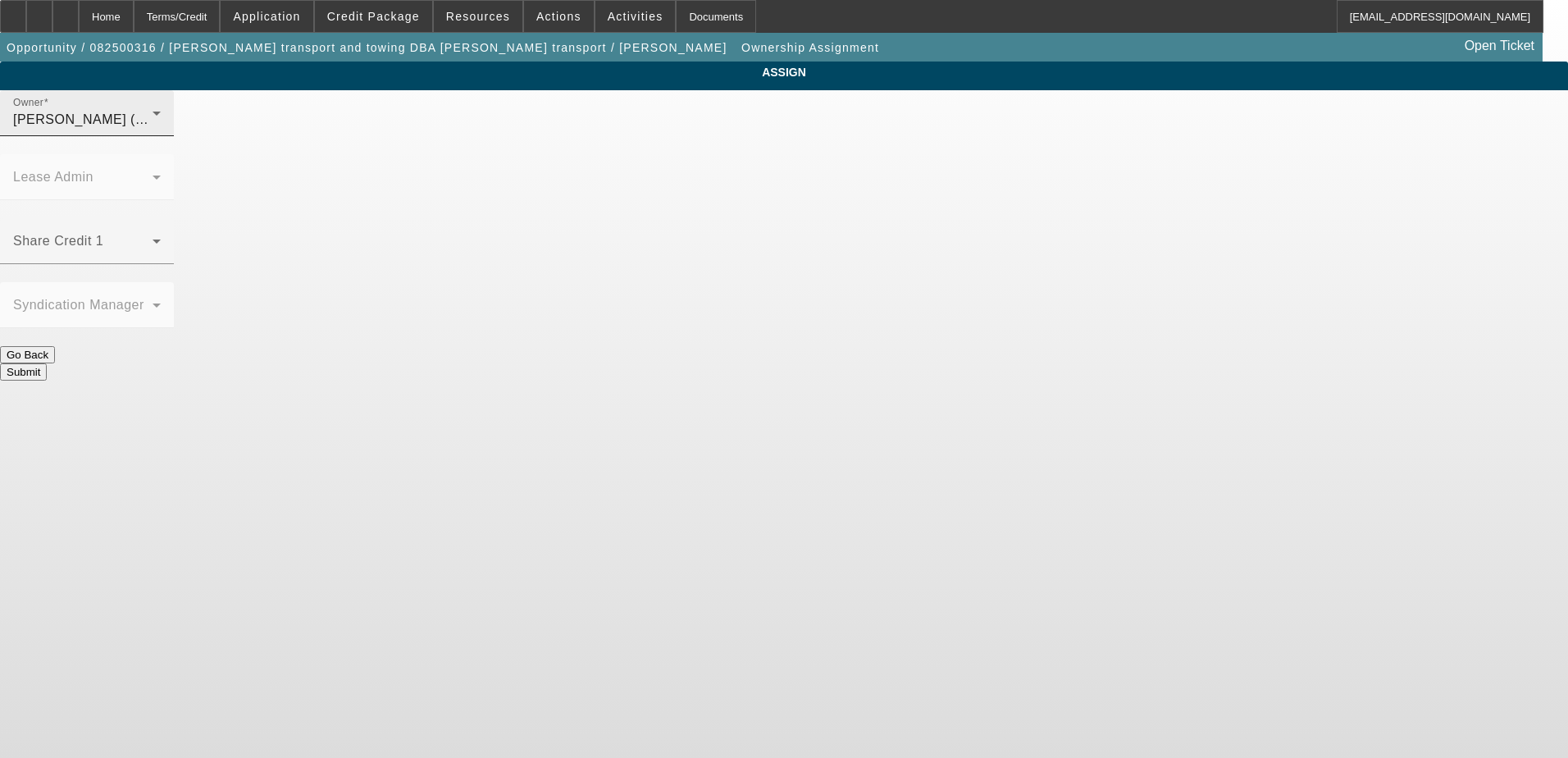
click at [153, 129] on div "Gaizutis, Lucas (Lvl 2)" at bounding box center [82, 120] width 139 height 20
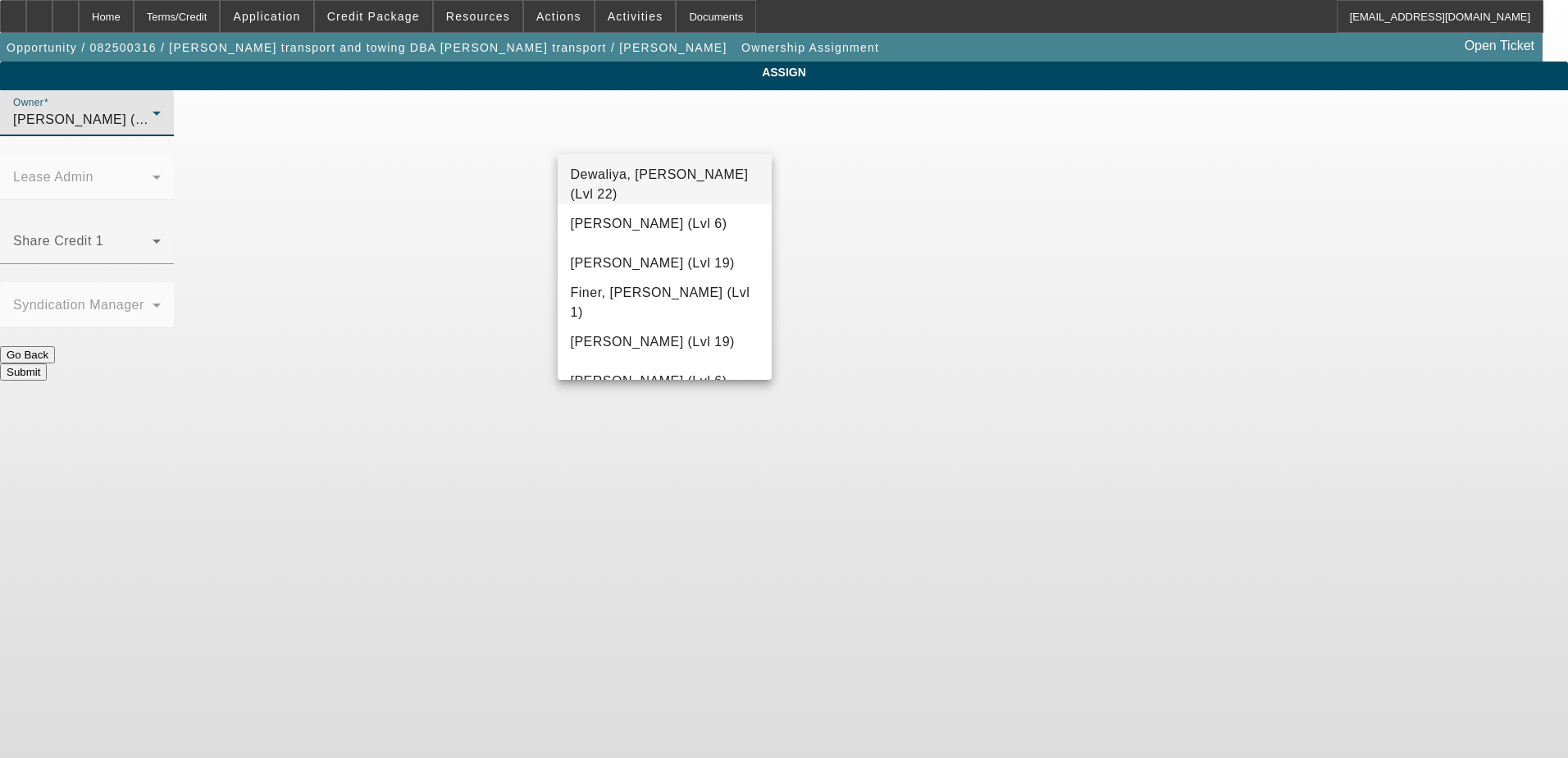
scroll to position [400, 0]
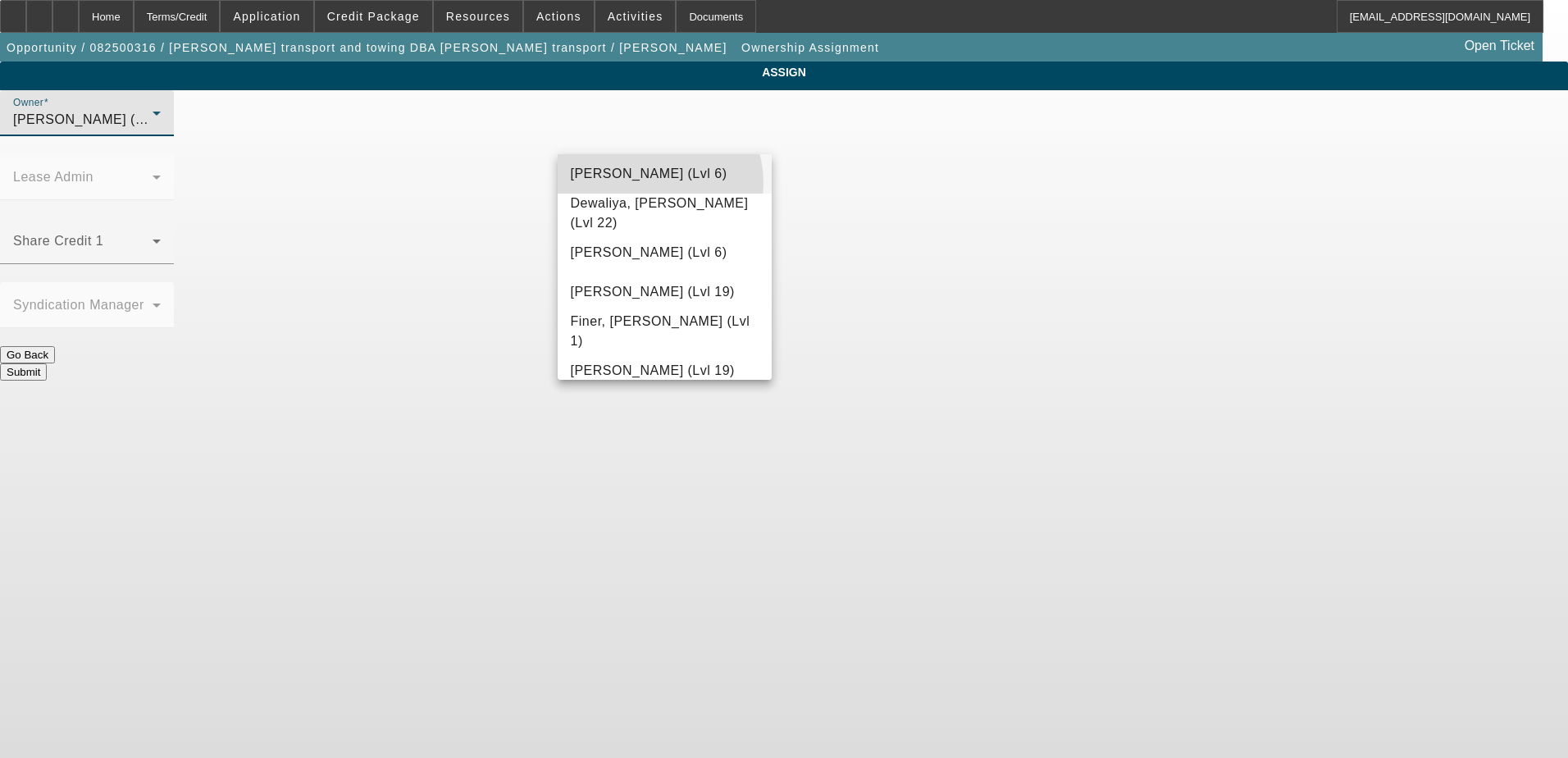
click at [653, 183] on span "D'Aquila, Philip (Lvl 6)" at bounding box center [648, 173] width 157 height 20
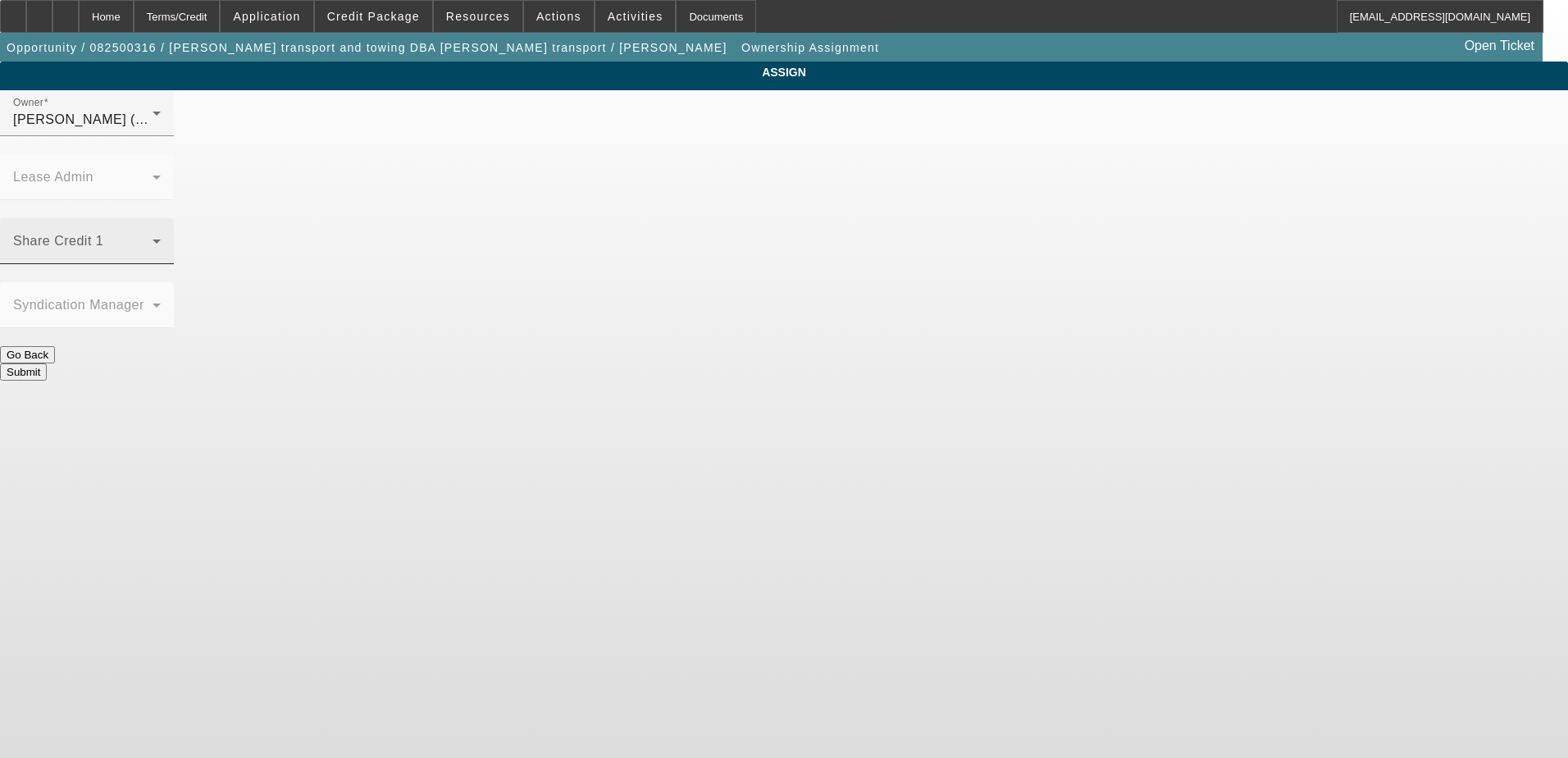
click at [161, 218] on div "Share Credit 1" at bounding box center [87, 241] width 148 height 46
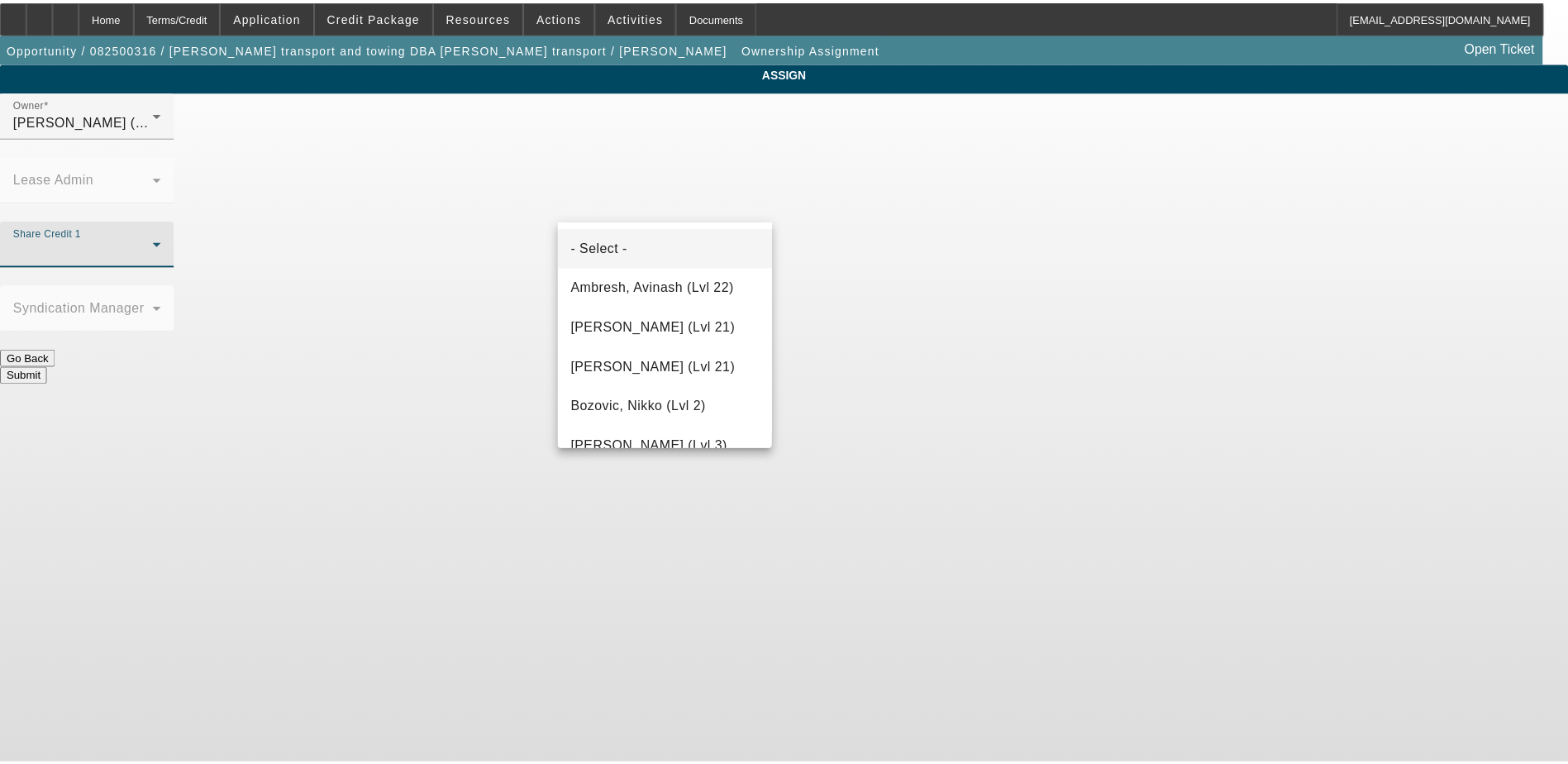
scroll to position [573, 0]
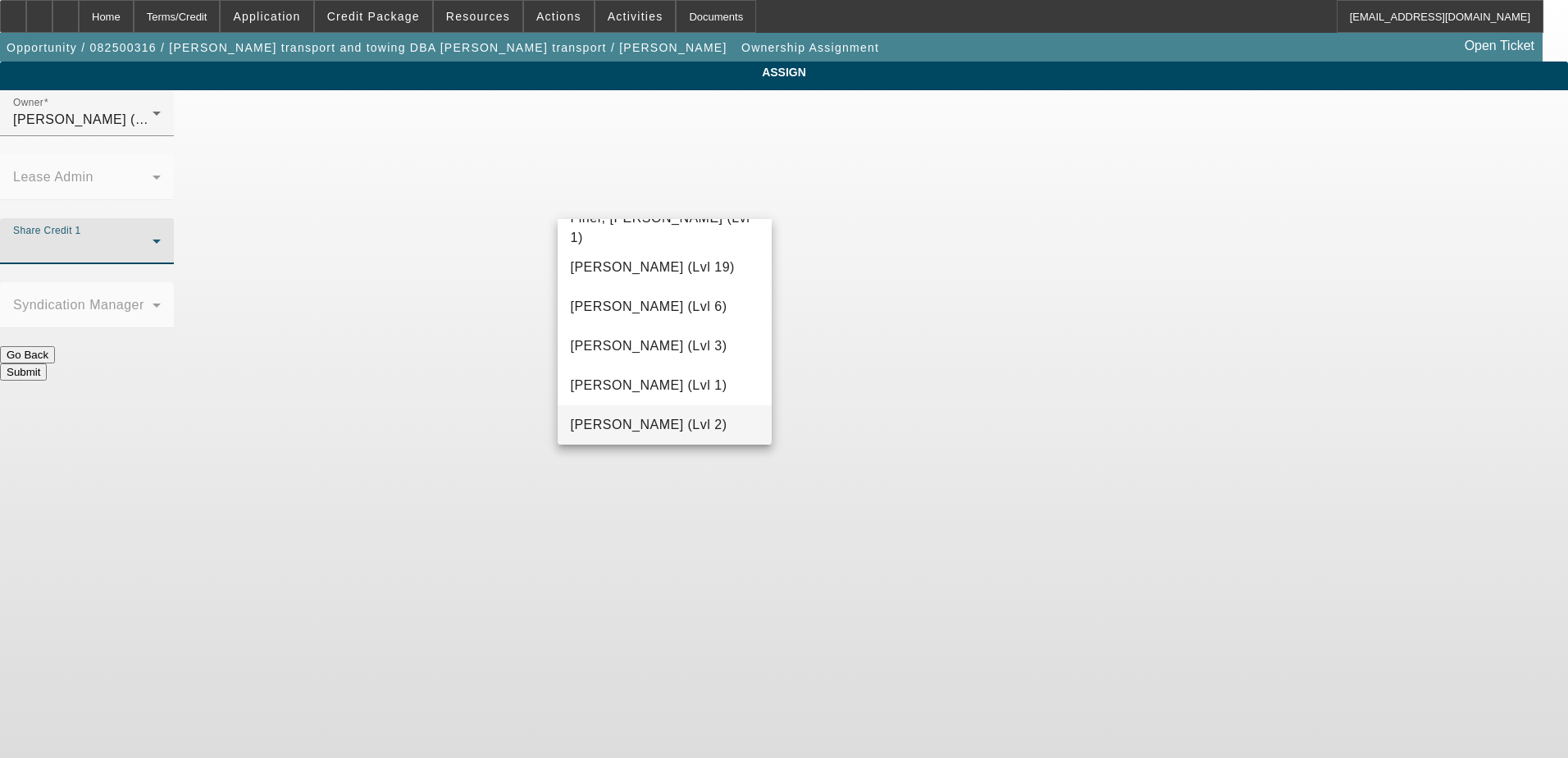
click at [666, 413] on mat-option "Gaizutis, Lucas (Lvl 2)" at bounding box center [665, 425] width 215 height 39
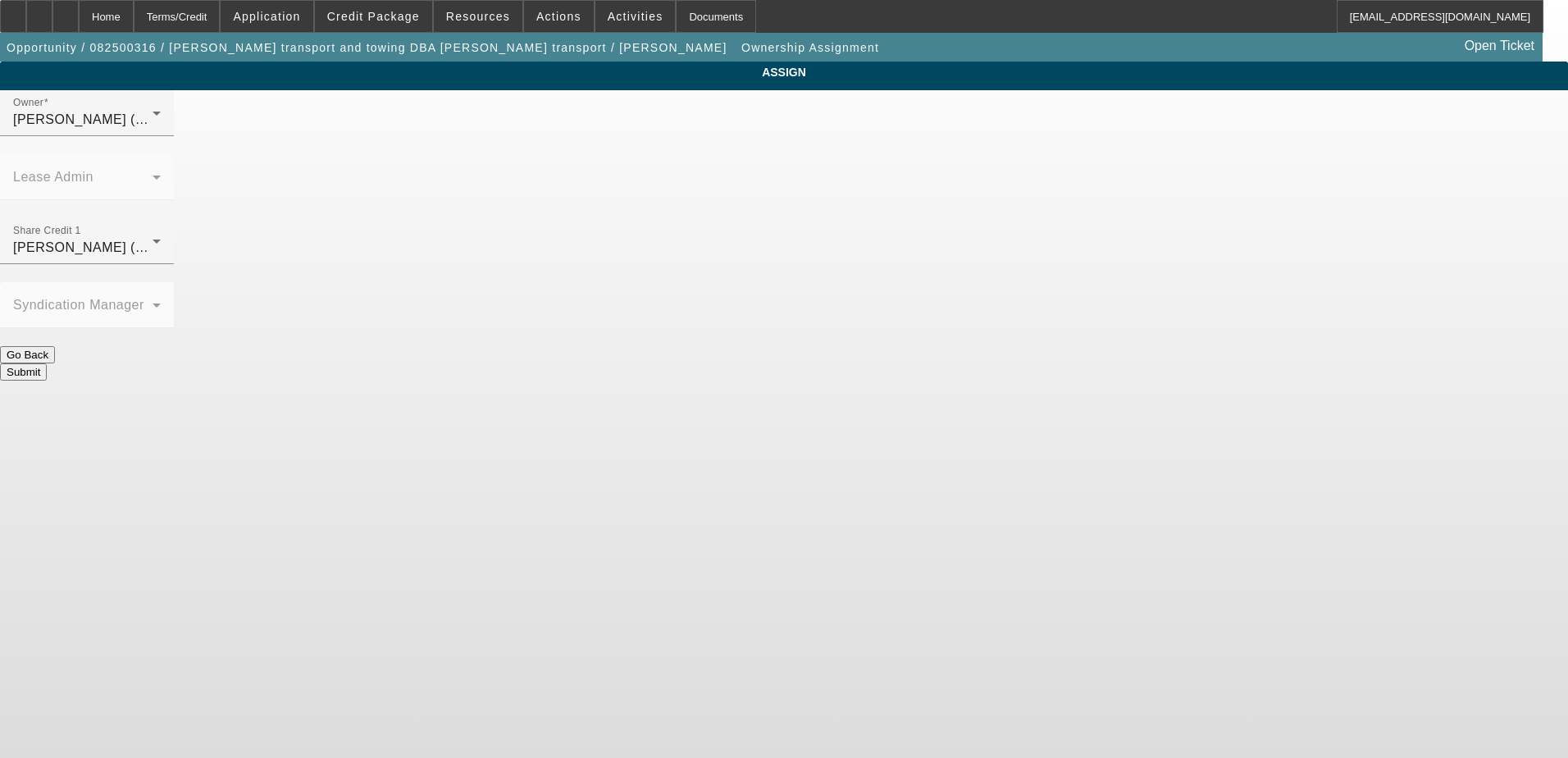
click at [46, 364] on button "Submit" at bounding box center [23, 372] width 46 height 17
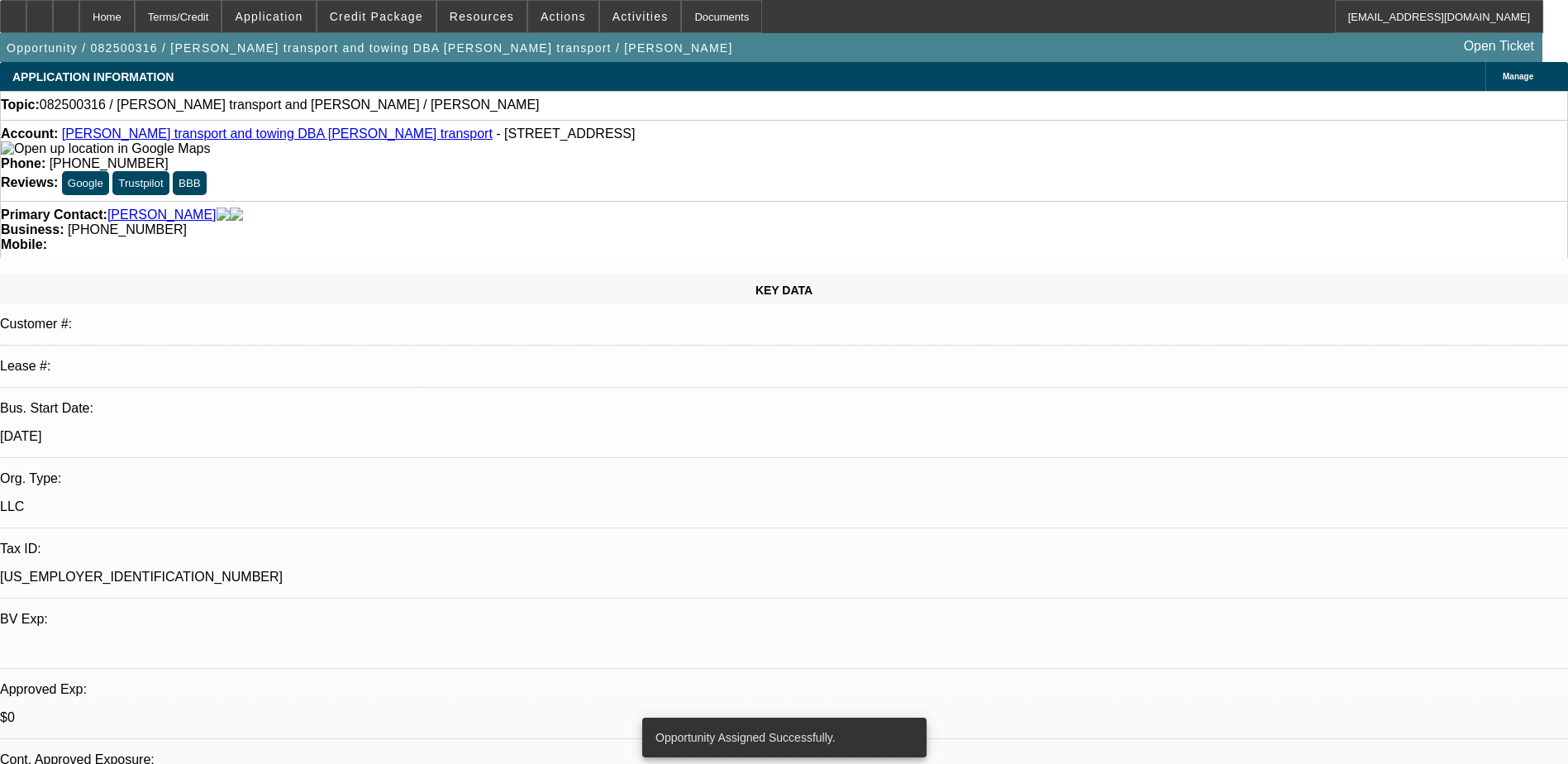
select select "0"
select select "2"
select select "0.1"
select select "4"
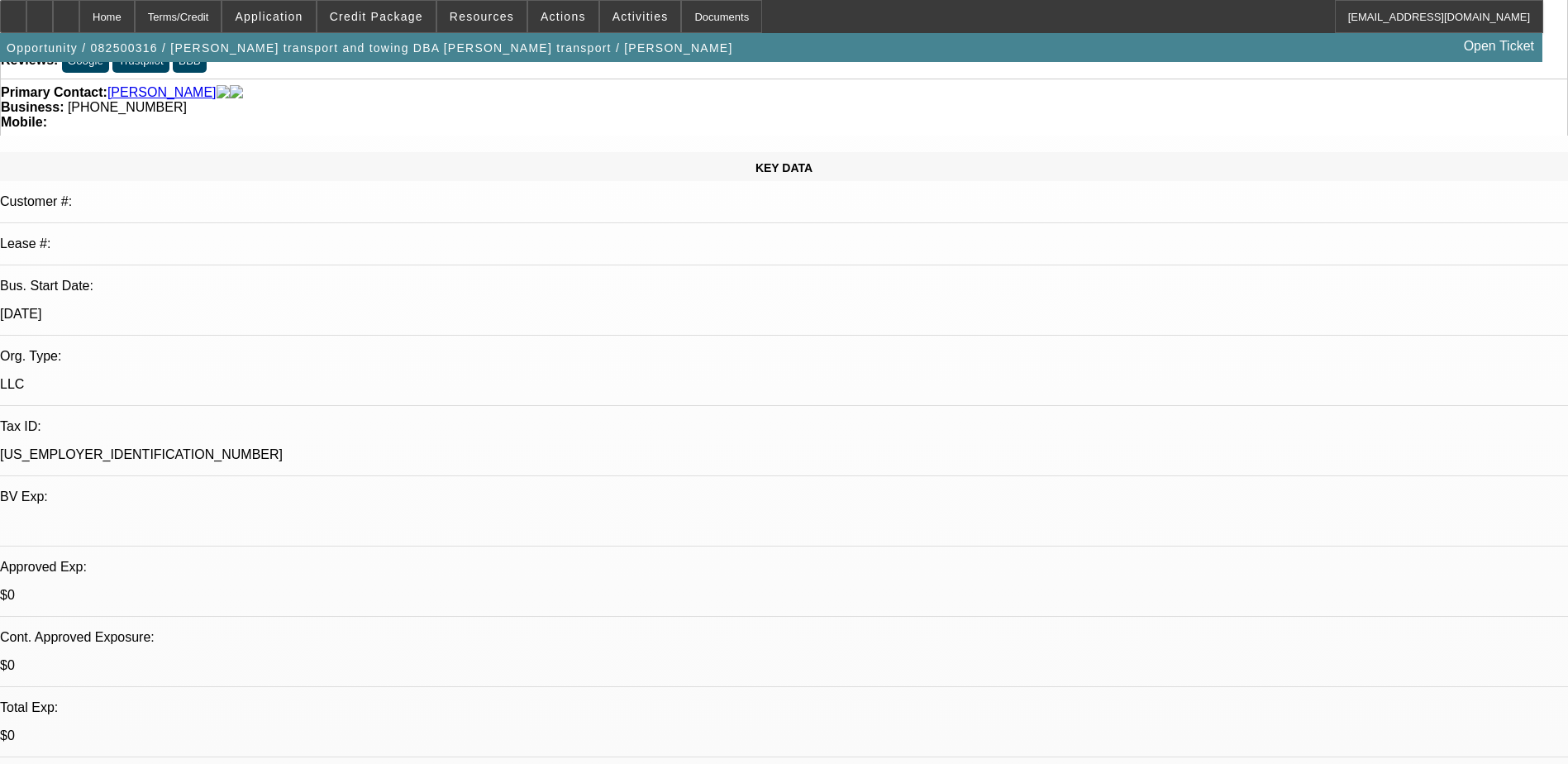
scroll to position [331, 0]
